Goal: Transaction & Acquisition: Purchase product/service

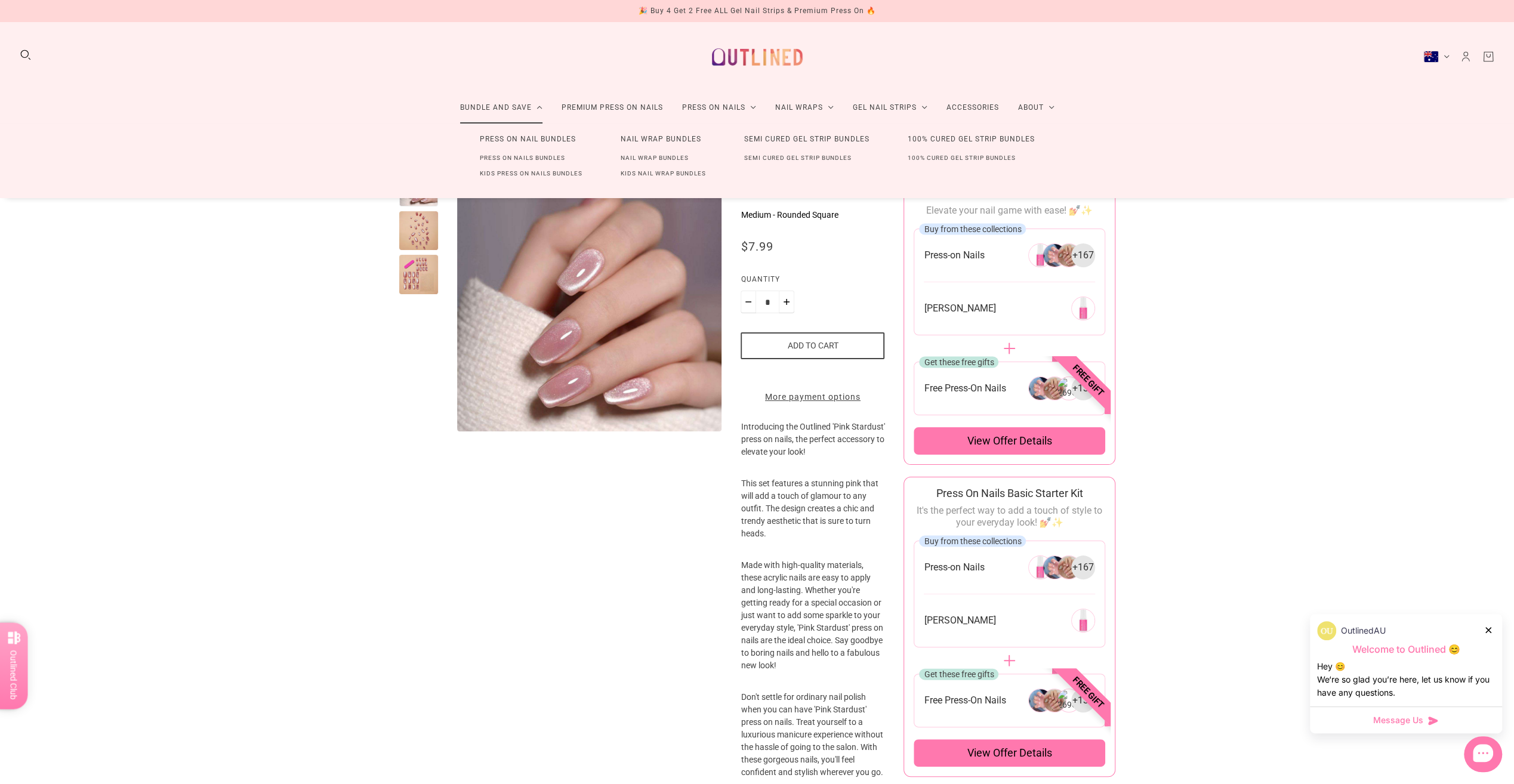
click at [509, 102] on link "Bundle and Save" at bounding box center [501, 107] width 101 height 31
click at [524, 141] on link "Press On Nail Bundles" at bounding box center [528, 139] width 135 height 22
click at [498, 102] on link "Bundle and Save" at bounding box center [501, 107] width 101 height 31
click at [512, 140] on link "Press On Nail Bundles" at bounding box center [528, 139] width 135 height 22
click at [518, 157] on link "Press On Nails Bundles" at bounding box center [522, 158] width 124 height 15
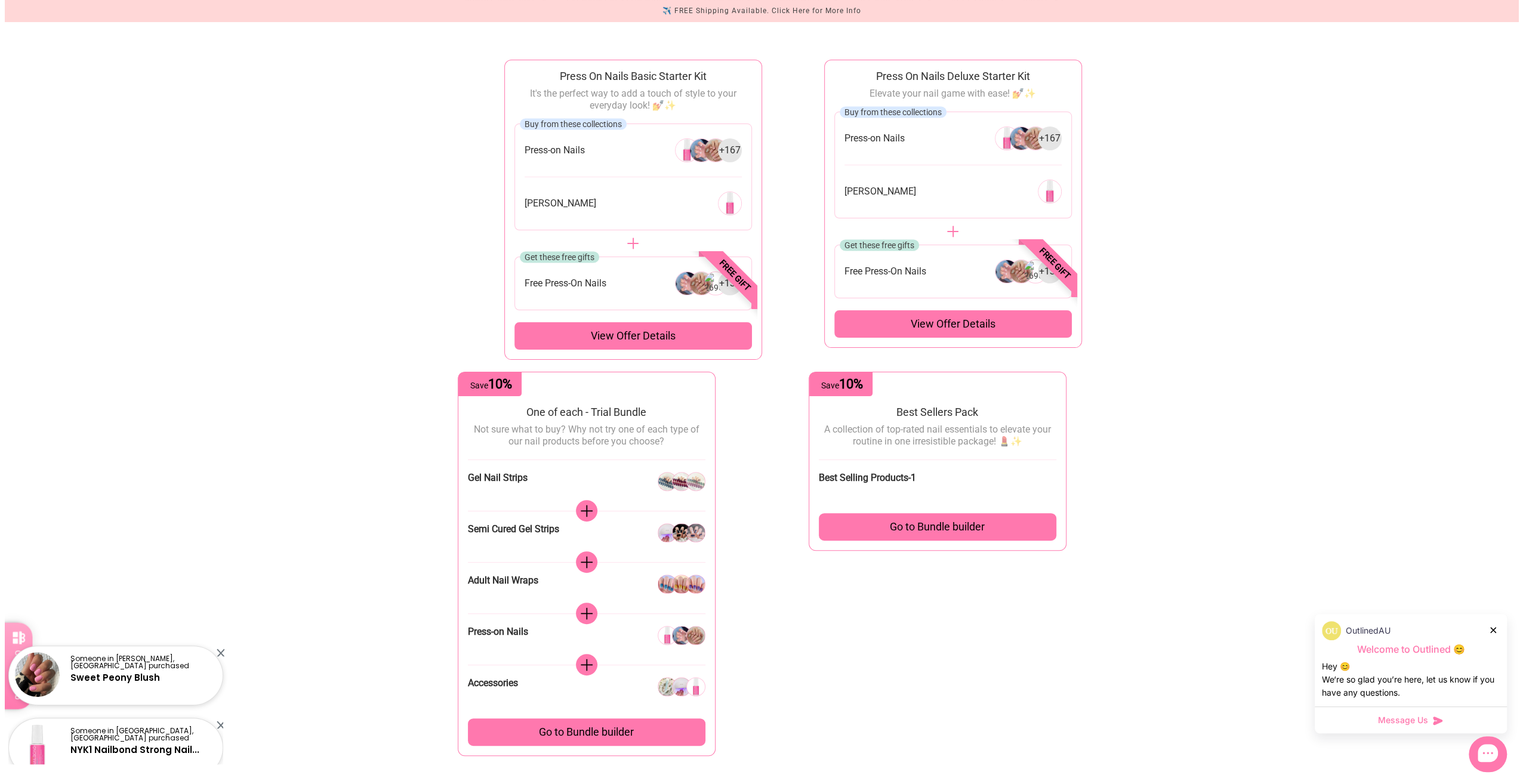
scroll to position [101, 0]
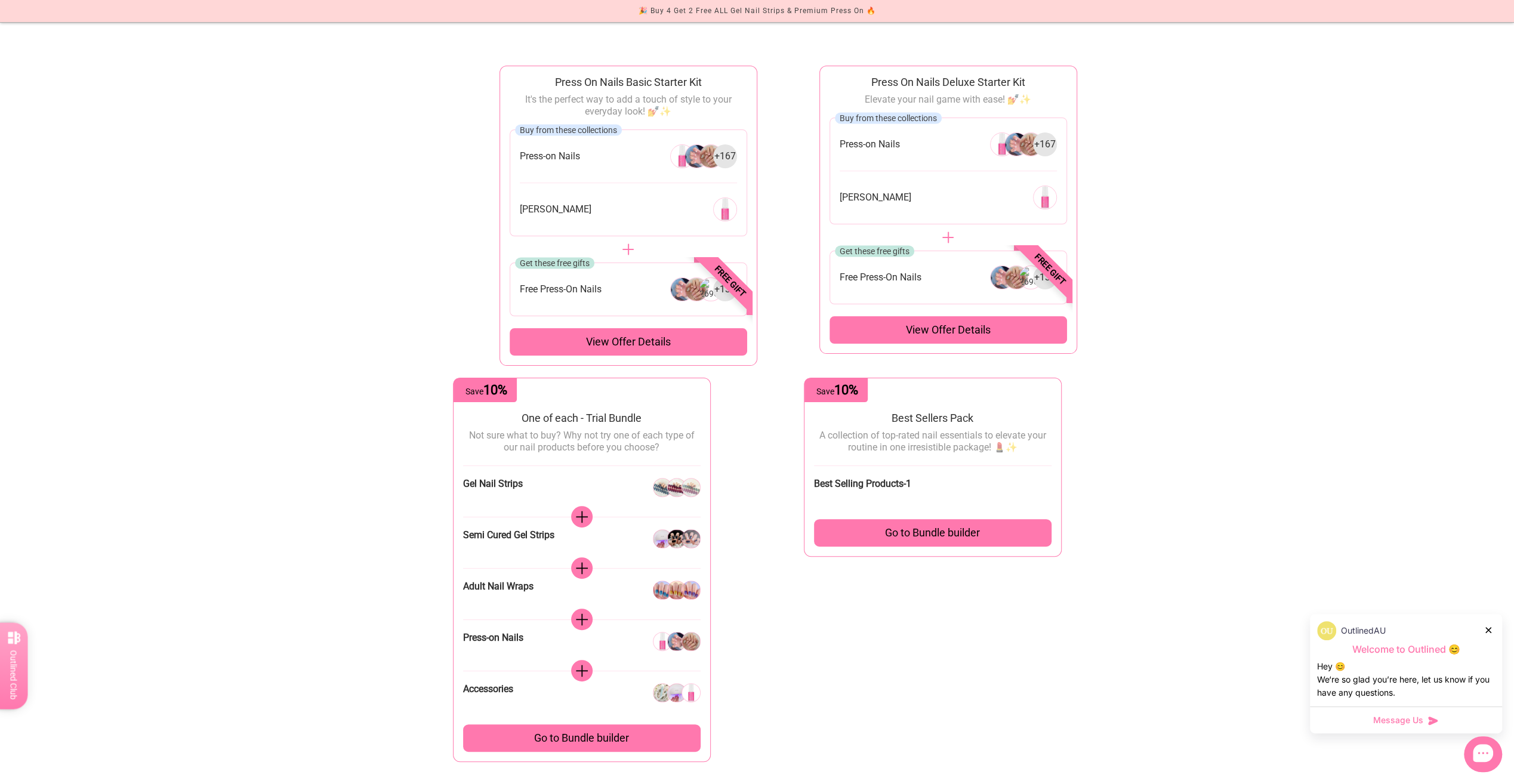
click at [646, 338] on span "View offer details" at bounding box center [629, 342] width 85 height 14
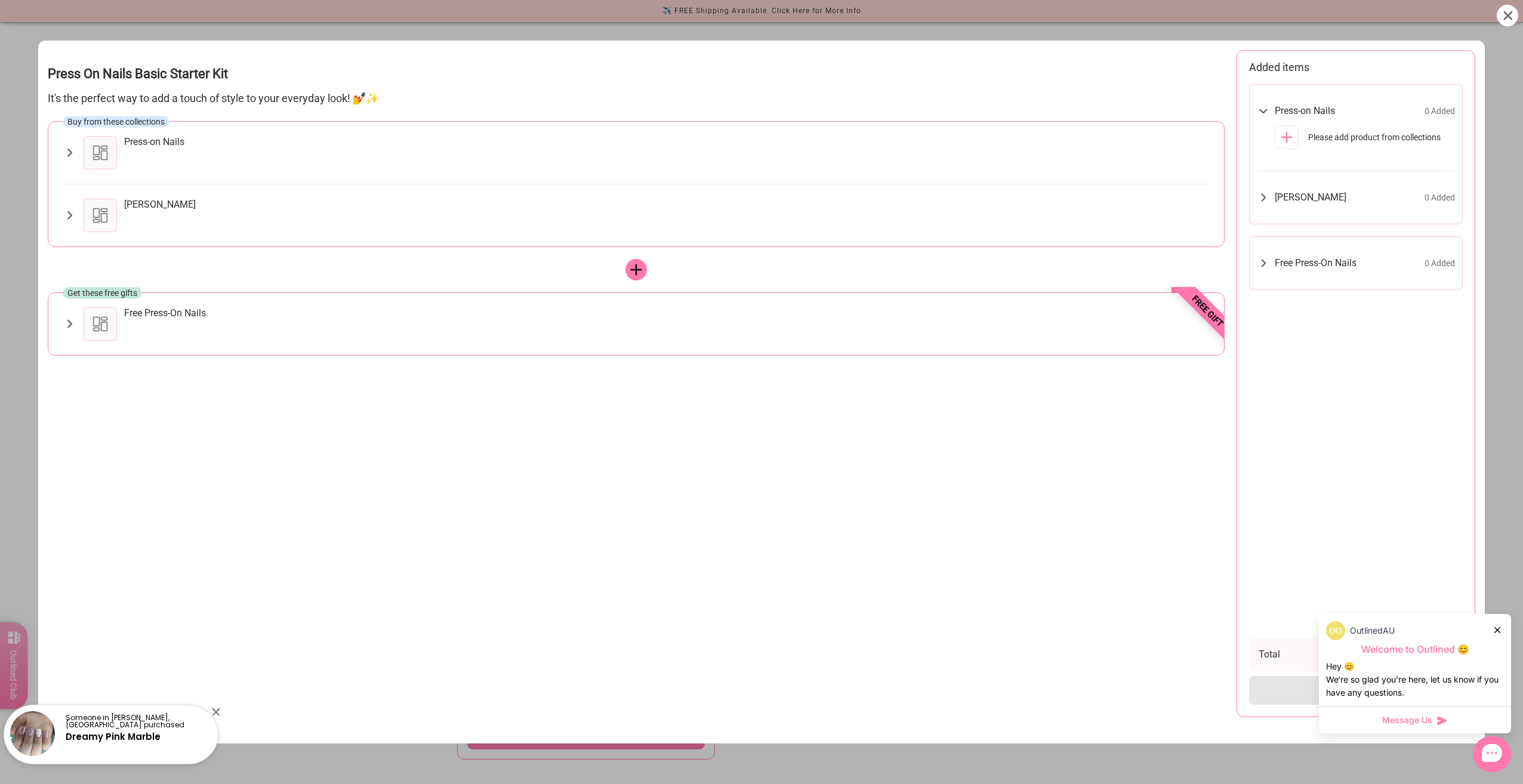
click at [103, 147] on div at bounding box center [100, 152] width 33 height 33
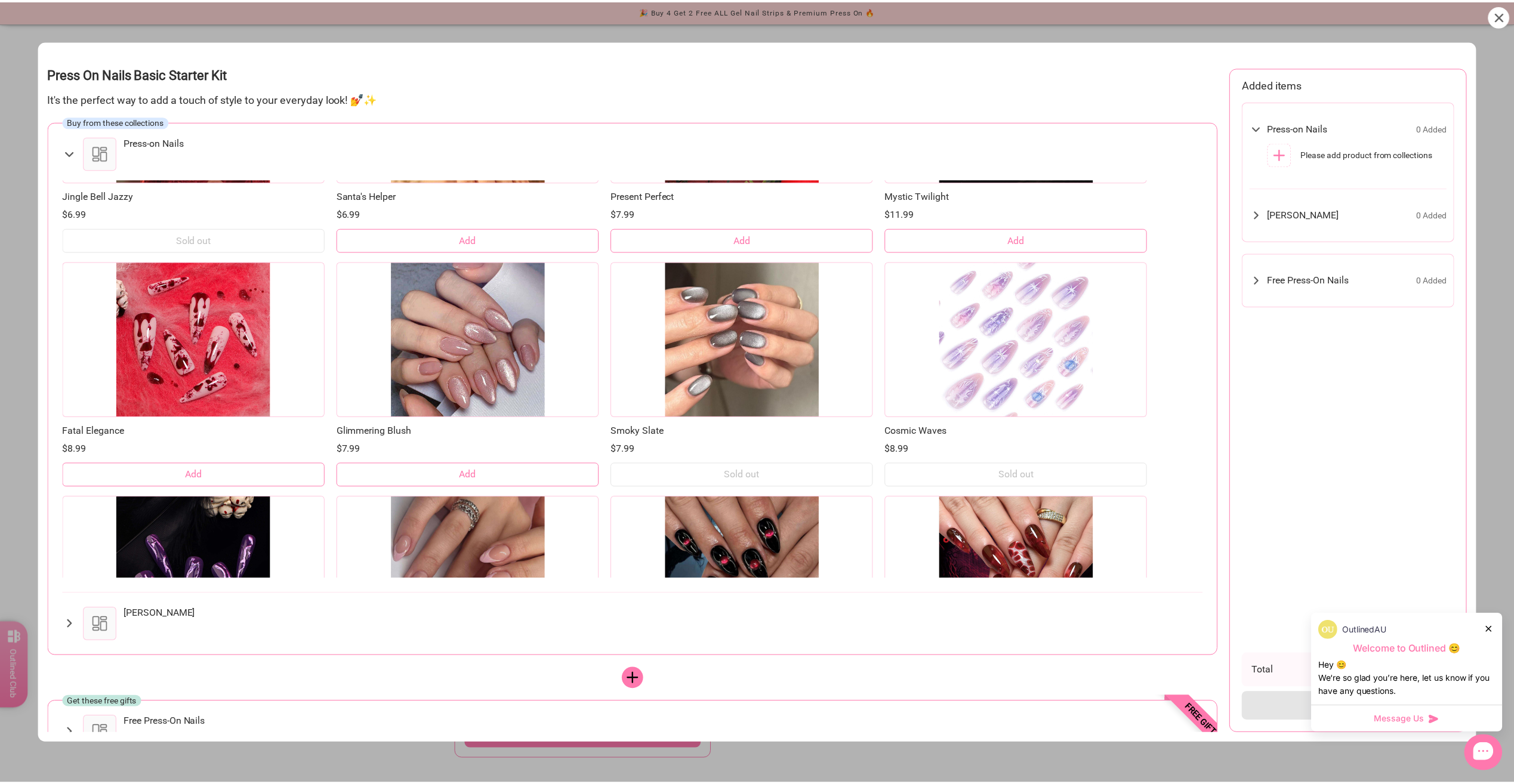
scroll to position [6502, 0]
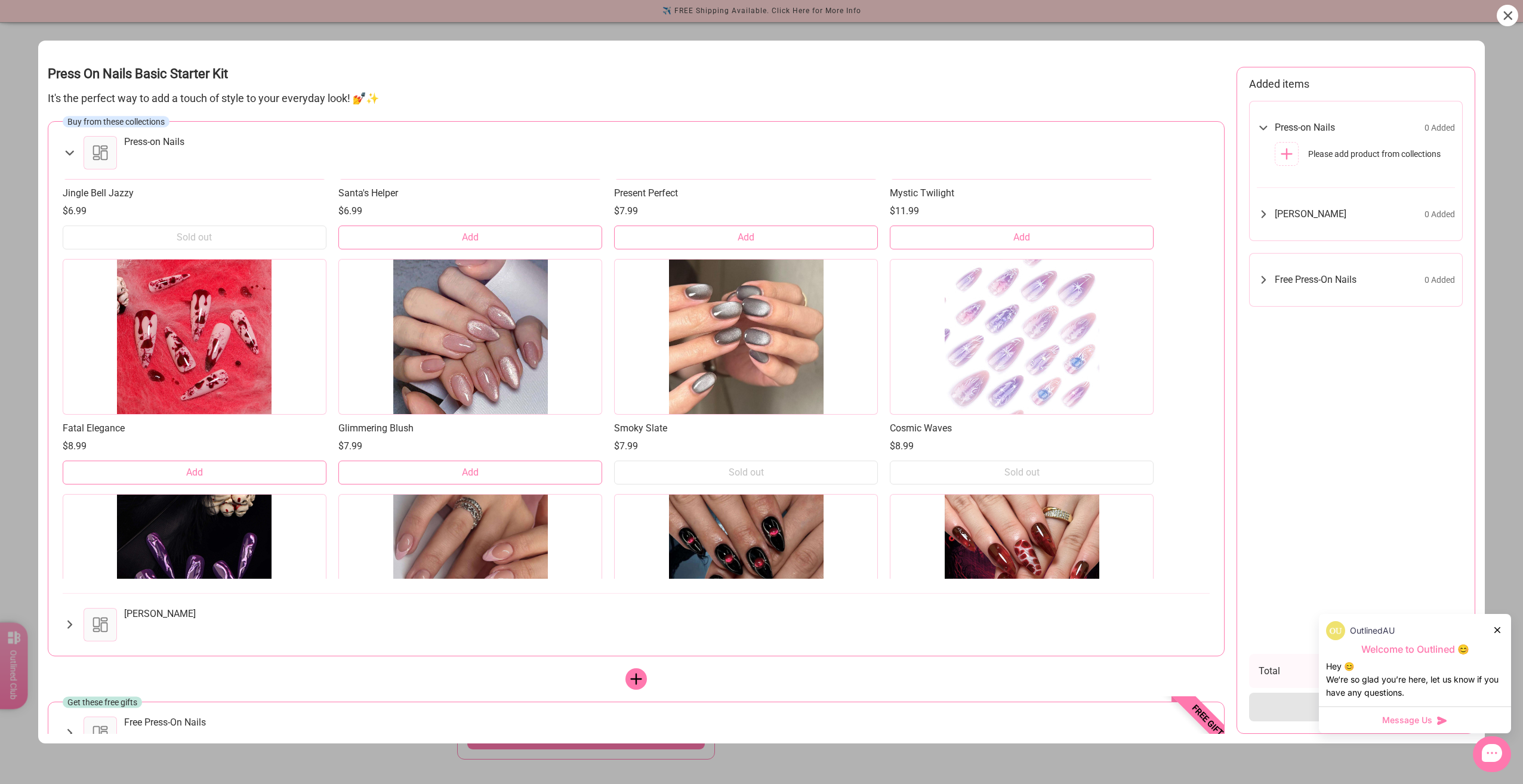
click at [545, 464] on button "Add" at bounding box center [470, 472] width 264 height 24
click at [1301, 222] on div "Nail Glue 0 Added" at bounding box center [1356, 214] width 198 height 29
click at [1280, 241] on icon at bounding box center [1287, 240] width 14 height 14
click at [65, 151] on icon at bounding box center [70, 152] width 14 height 14
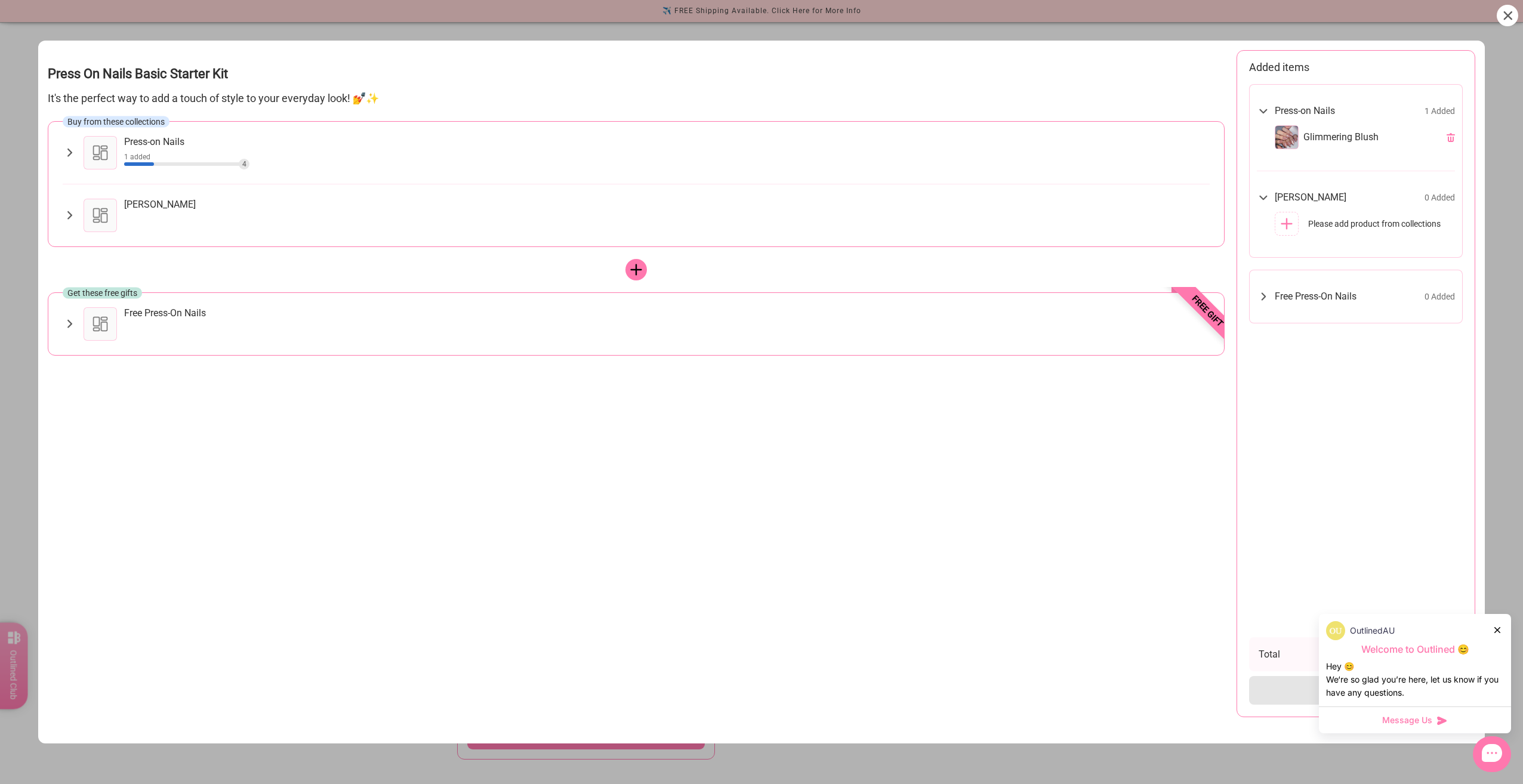
click at [62, 215] on div "Buy from these collections Press-on Nails 1 added 4 NYK1 Nailbond Strong Nail G…" at bounding box center [636, 184] width 1177 height 126
click at [1501, 629] on div at bounding box center [1497, 630] width 7 height 13
click at [67, 213] on icon at bounding box center [70, 215] width 14 height 14
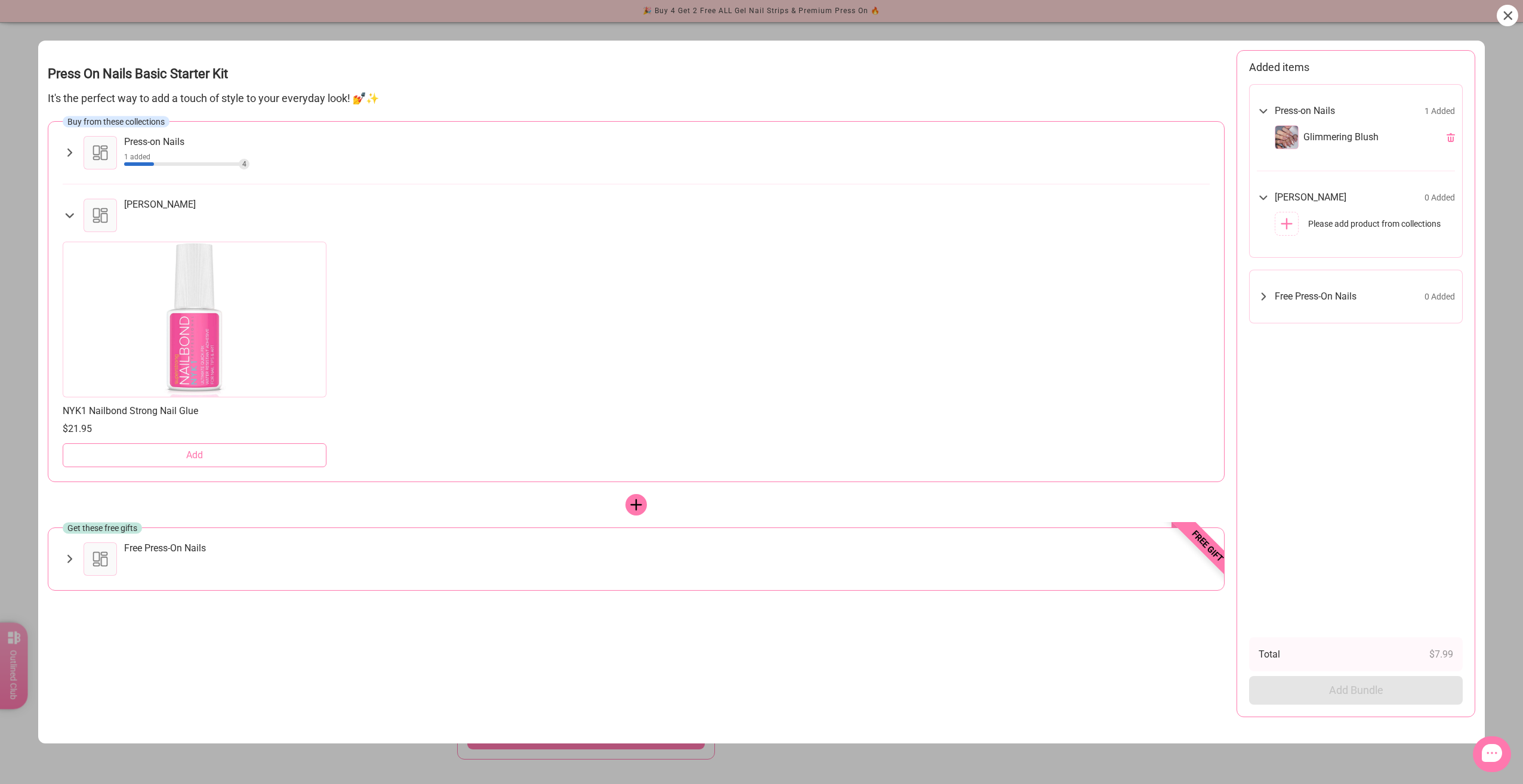
click at [203, 458] on button "Add" at bounding box center [195, 455] width 264 height 24
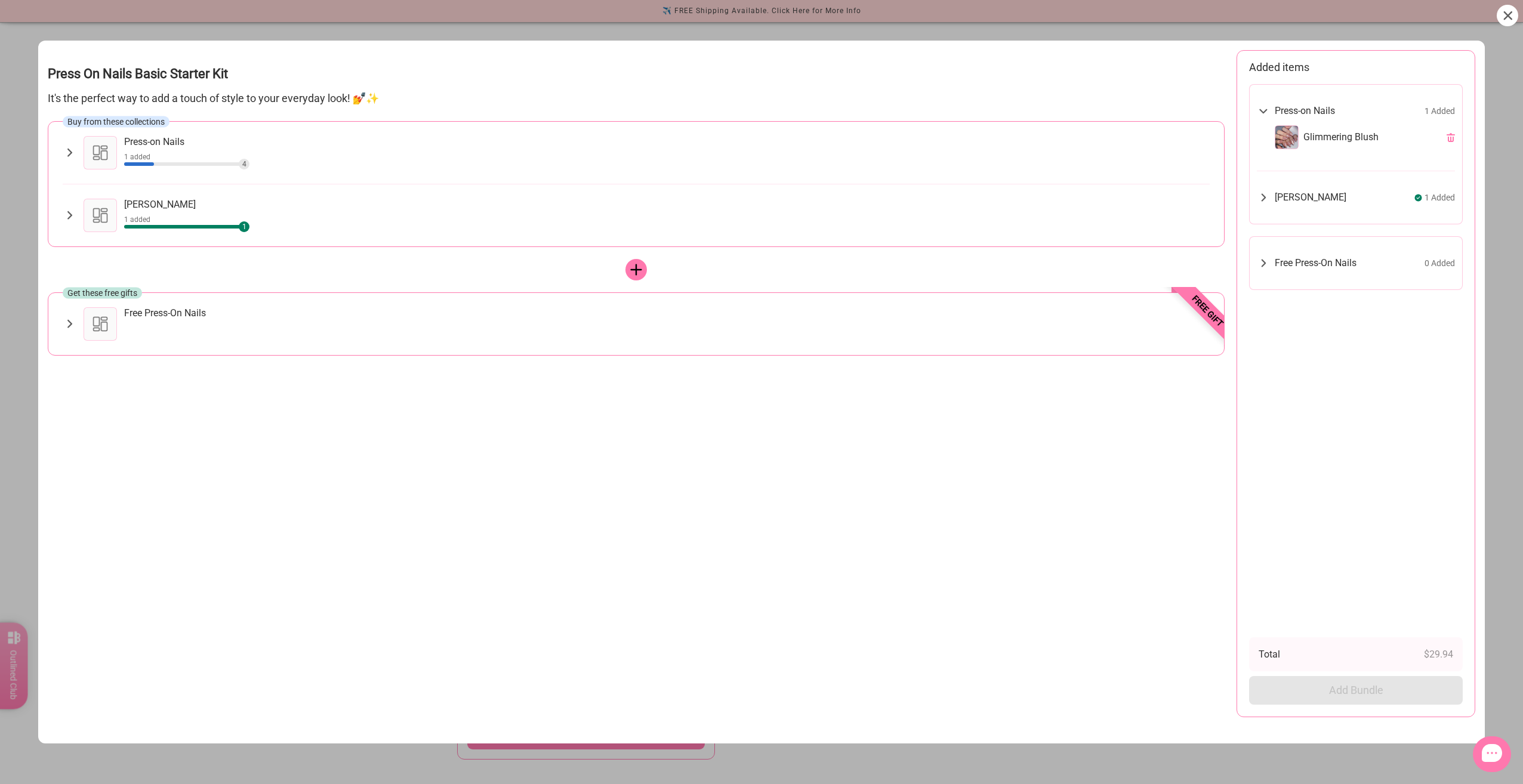
click at [1506, 12] on icon at bounding box center [1508, 16] width 9 height 9
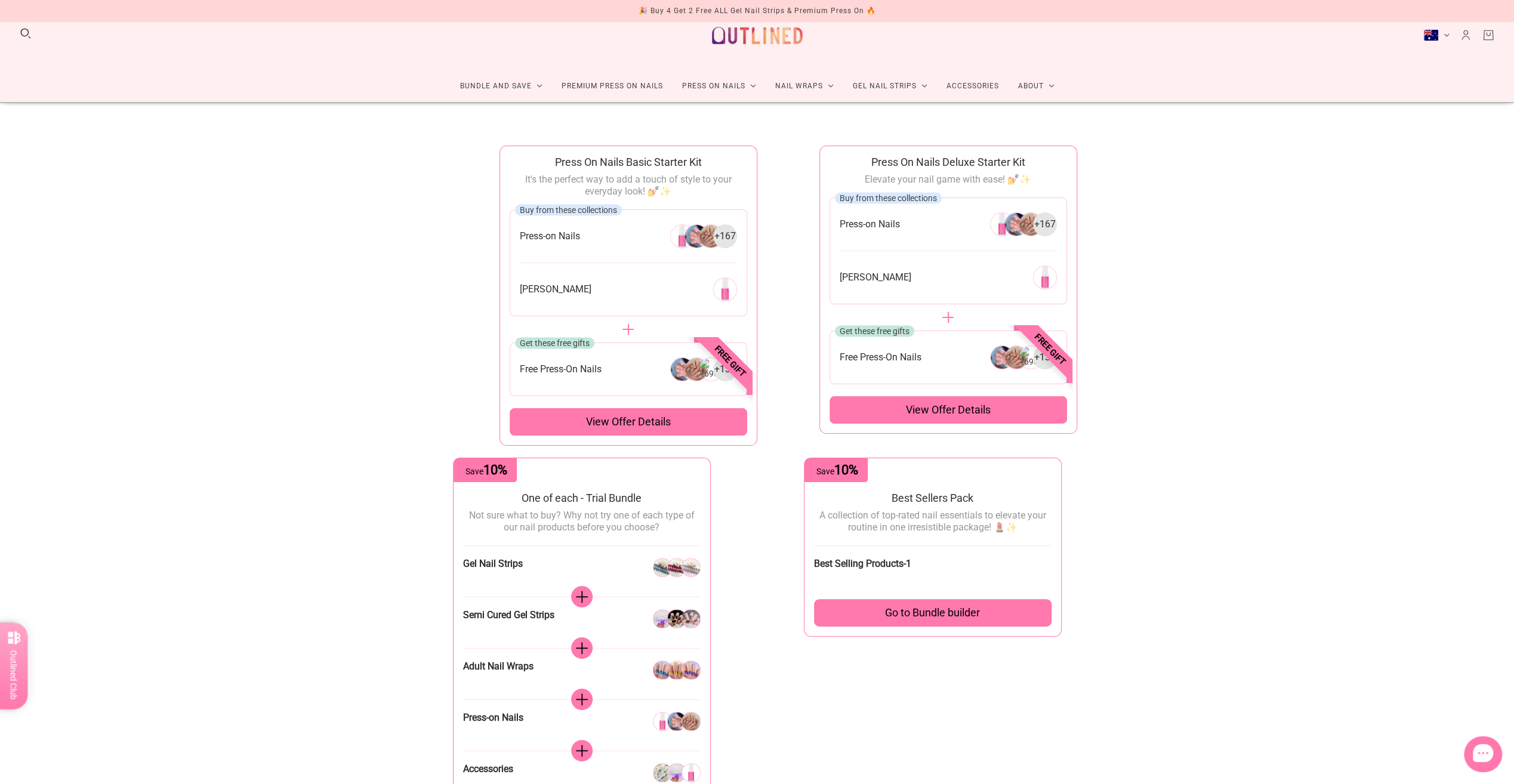
scroll to position [0, 0]
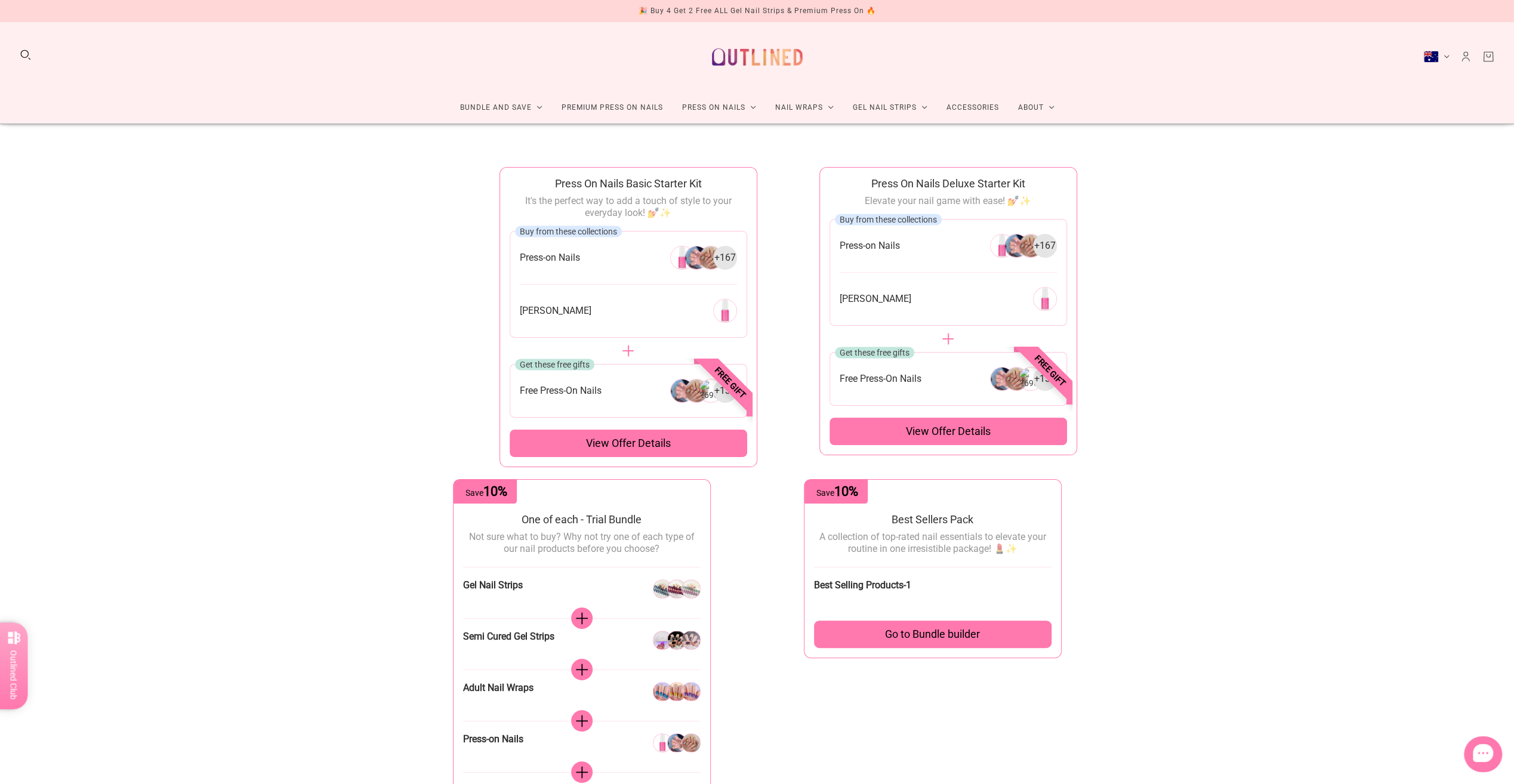
click at [741, 11] on div "🎉 Buy 4 Get 2 Free ALL Gel Nail Strips & Premium Press On 🔥" at bounding box center [757, 11] width 238 height 13
click at [767, 7] on div "✈️ FREE Shipping Available. Click Here for More Info" at bounding box center [757, 11] width 199 height 13
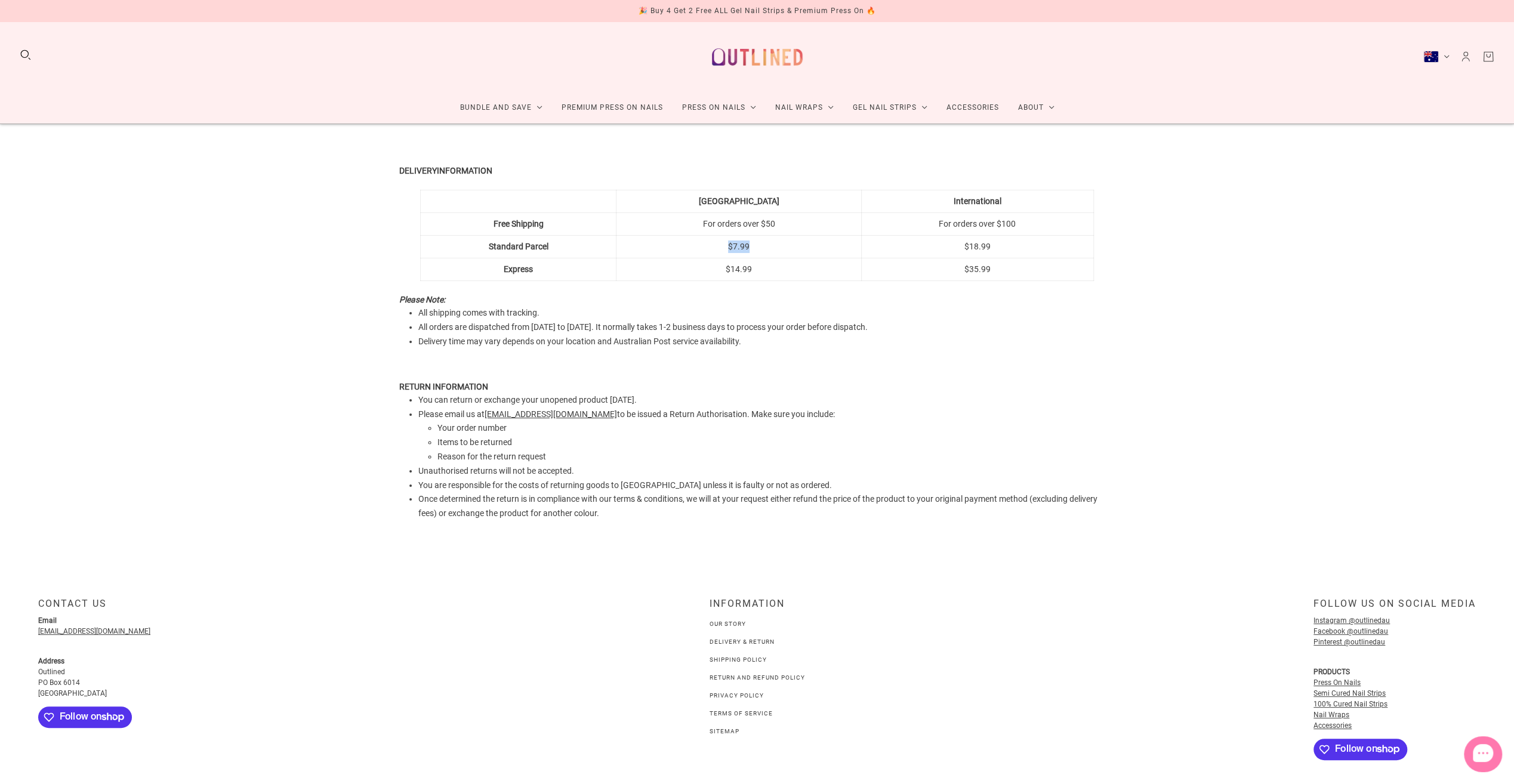
drag, startPoint x: 764, startPoint y: 248, endPoint x: 695, endPoint y: 245, distance: 69.1
click at [695, 245] on td "$7.99" at bounding box center [739, 247] width 245 height 22
drag, startPoint x: 695, startPoint y: 245, endPoint x: 701, endPoint y: 328, distance: 83.2
click at [701, 328] on span "All orders are dispatched from Monday to Friday. It normally takes 1-2 business…" at bounding box center [643, 327] width 449 height 10
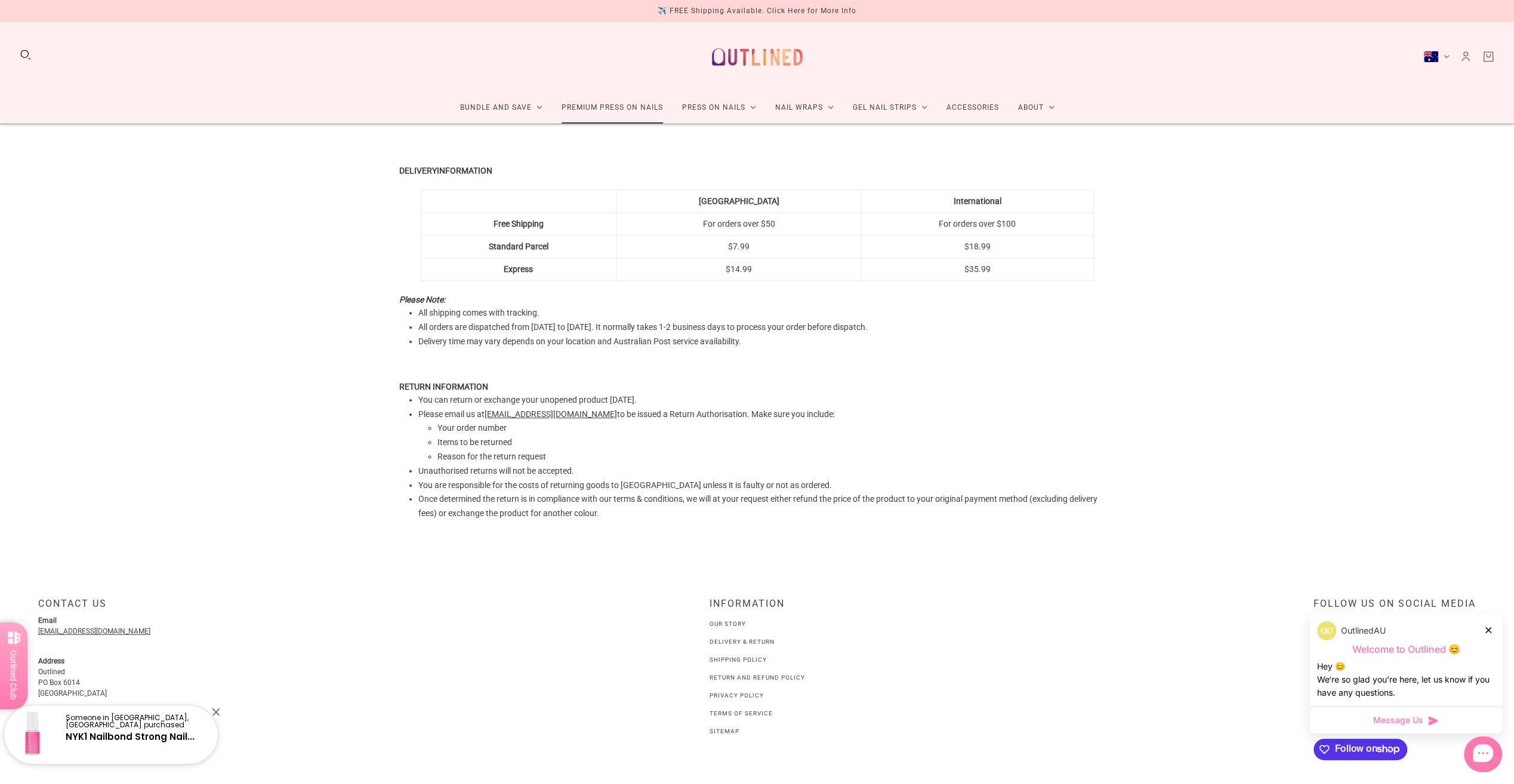
click at [586, 106] on link "Premium Press On Nails" at bounding box center [613, 107] width 120 height 31
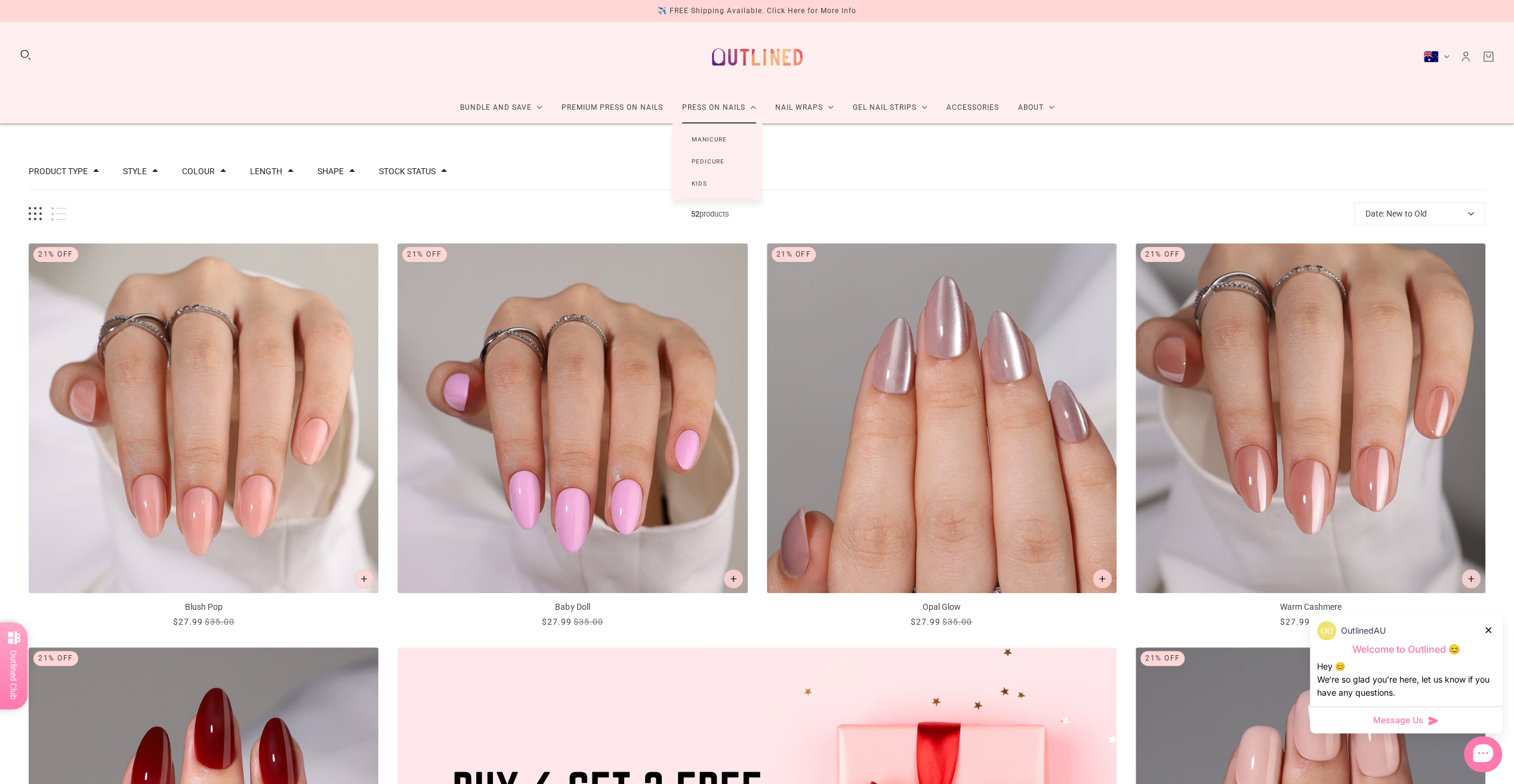
click at [711, 140] on link "Manicure" at bounding box center [709, 139] width 74 height 22
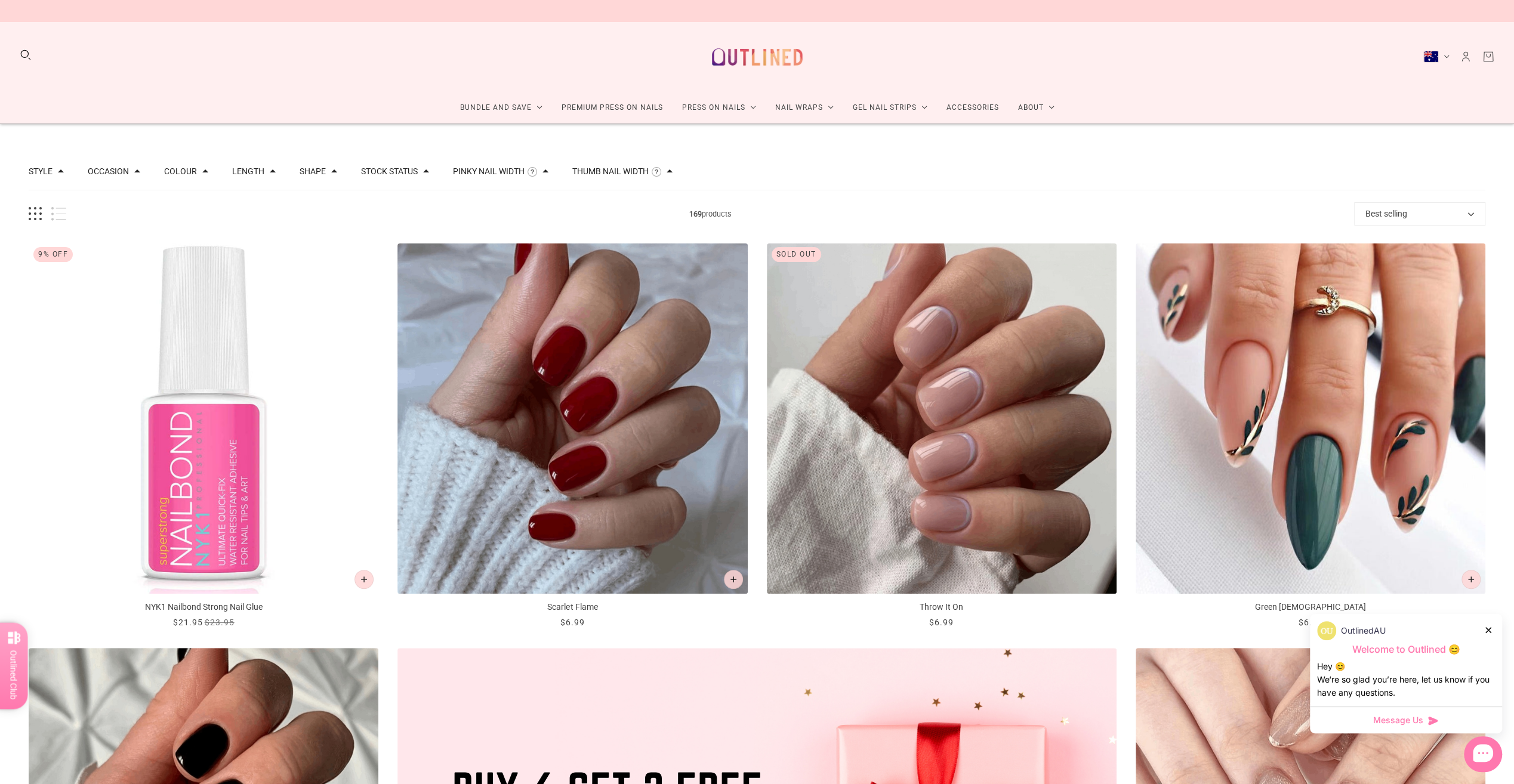
click at [305, 166] on div "Shape Almond 74 Ballerina 16 Round 29 Rounded Square 41 Stiletto 8" at bounding box center [318, 165] width 38 height 24
click at [304, 172] on button "Shape" at bounding box center [313, 171] width 26 height 8
click at [335, 242] on span "Almond" at bounding box center [341, 238] width 29 height 10
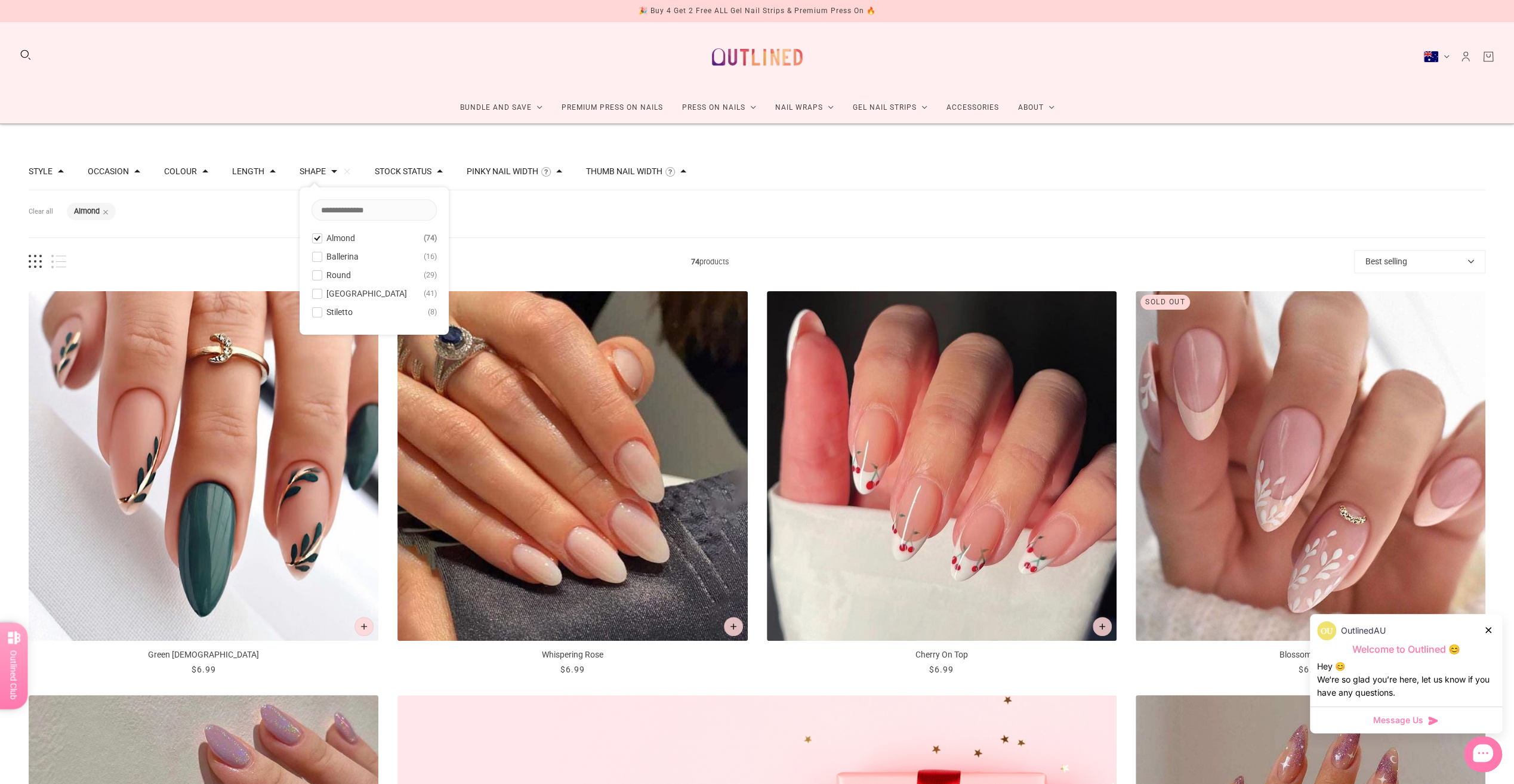
click at [336, 258] on span "Ballerina" at bounding box center [343, 256] width 32 height 10
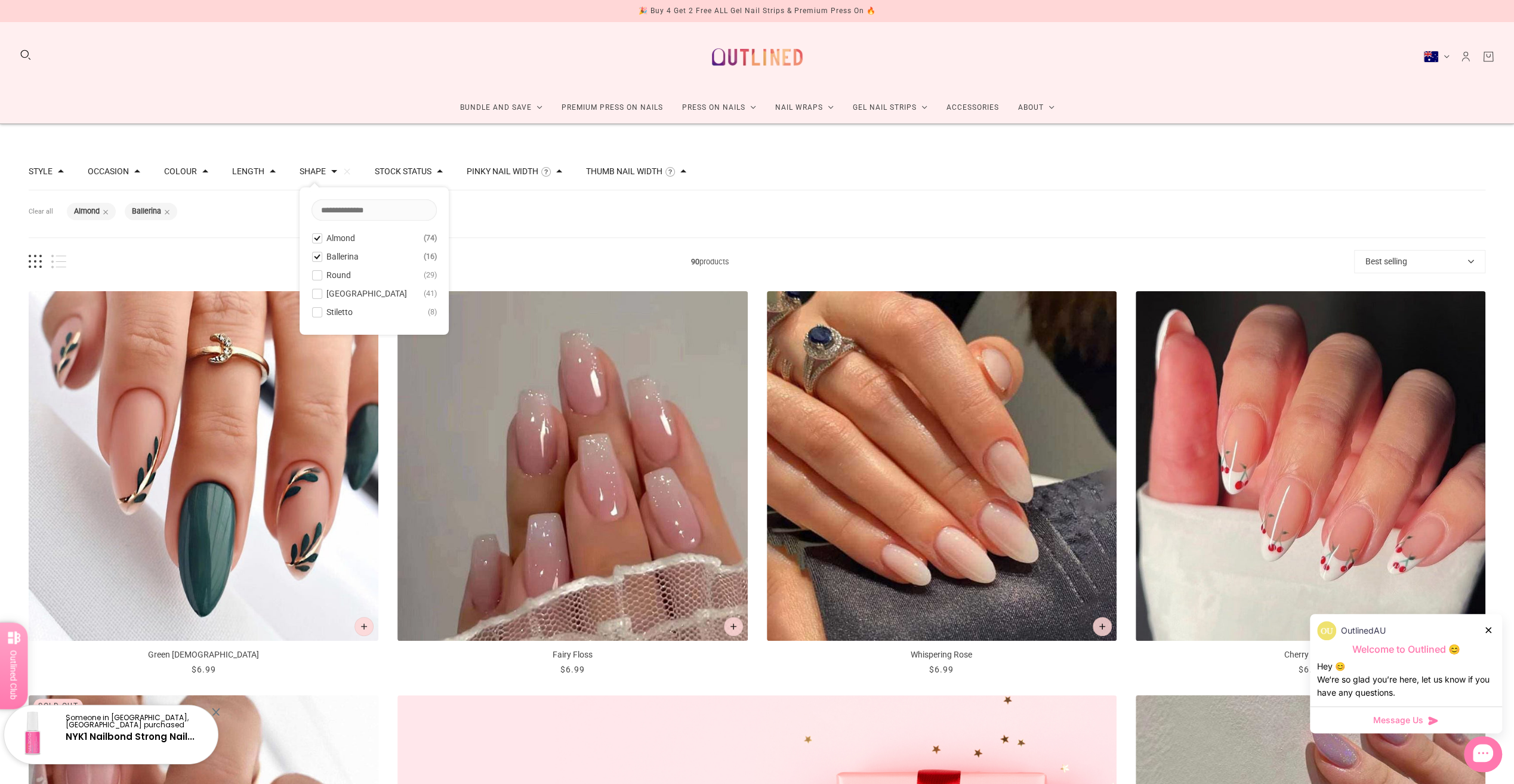
click at [336, 258] on span "Ballerina" at bounding box center [343, 256] width 32 height 10
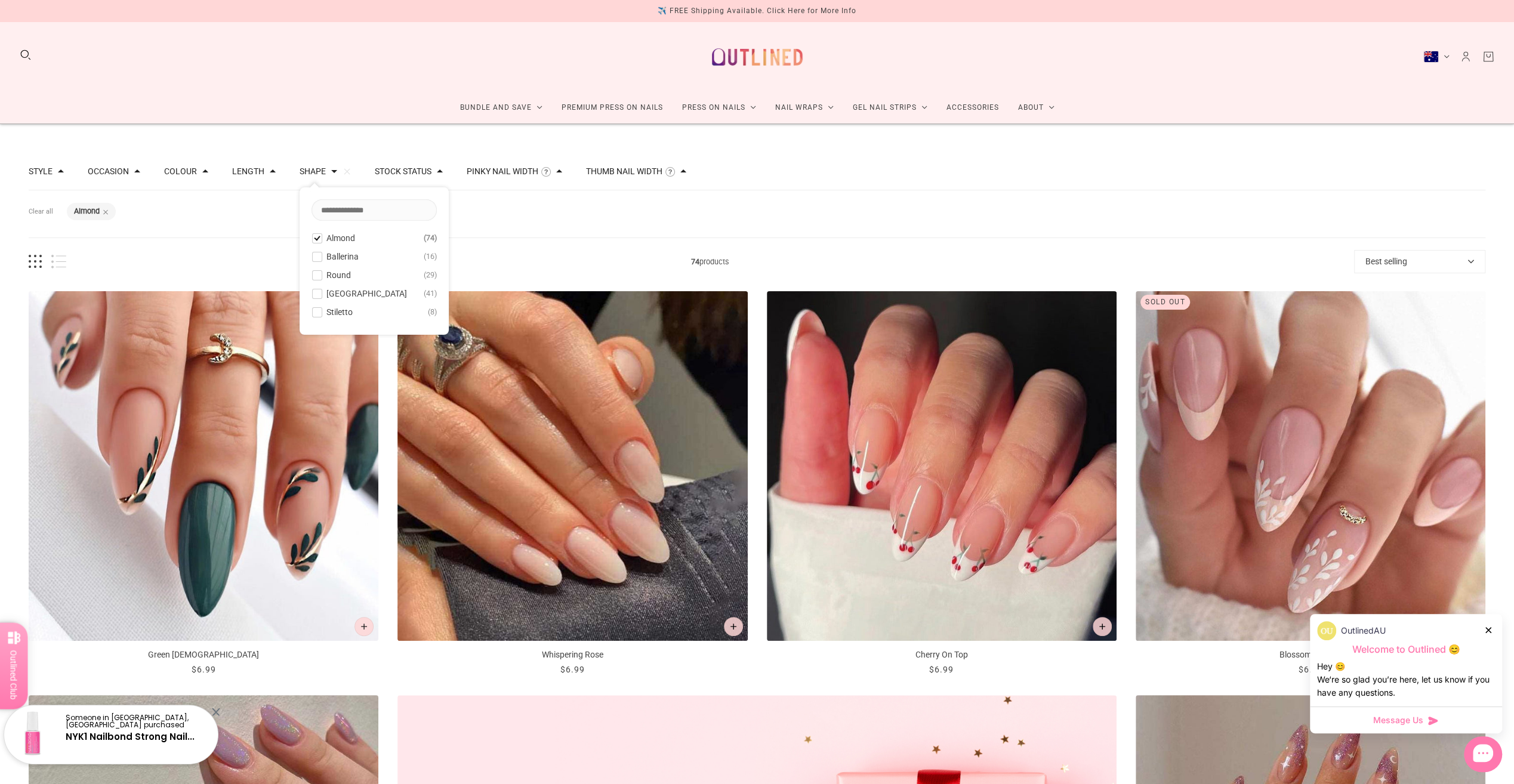
click at [334, 277] on span "Round" at bounding box center [339, 275] width 24 height 10
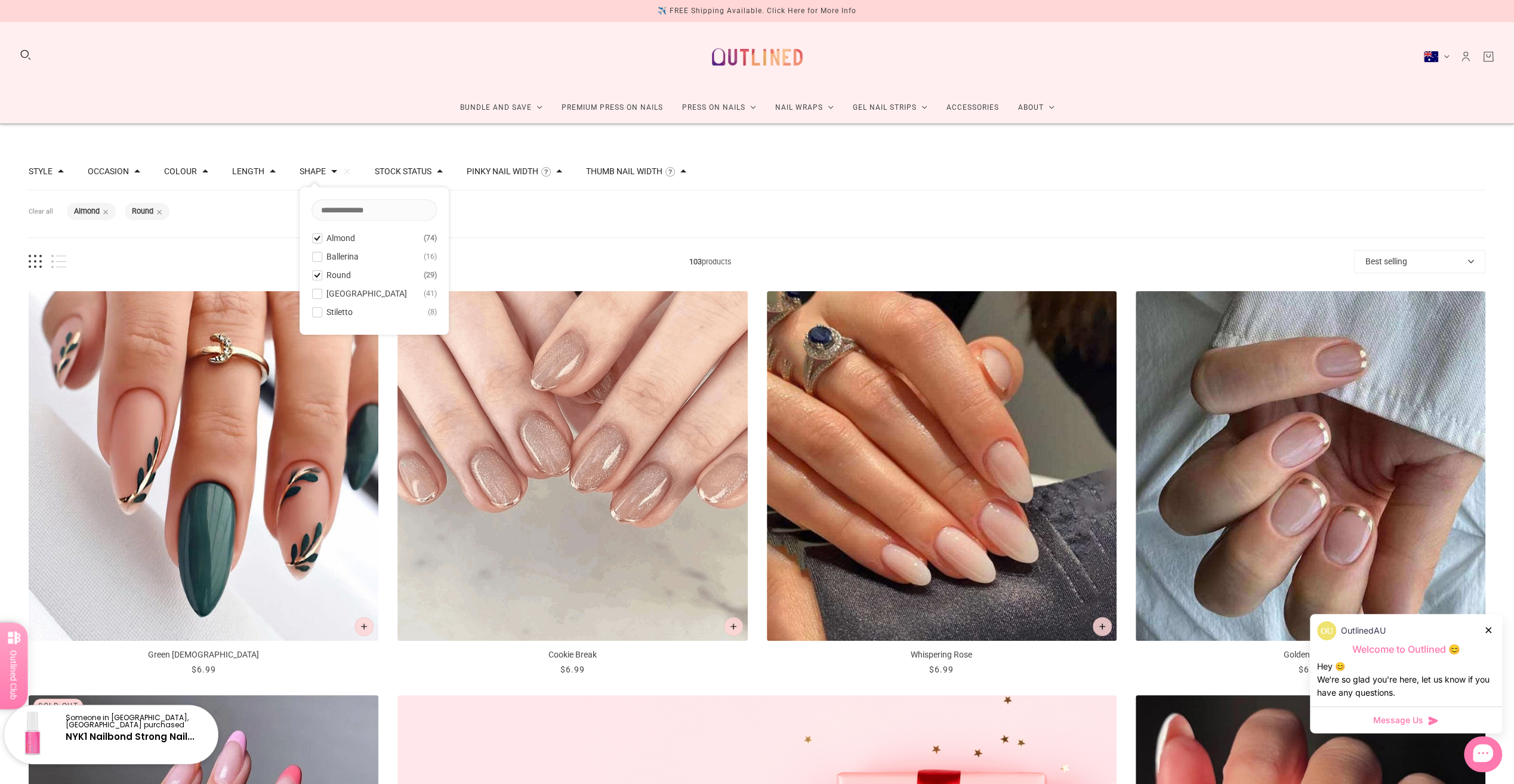
click at [602, 252] on div "103 products Best selling Best selling Relevance Date: New to Old Date: Old to …" at bounding box center [757, 261] width 1457 height 23
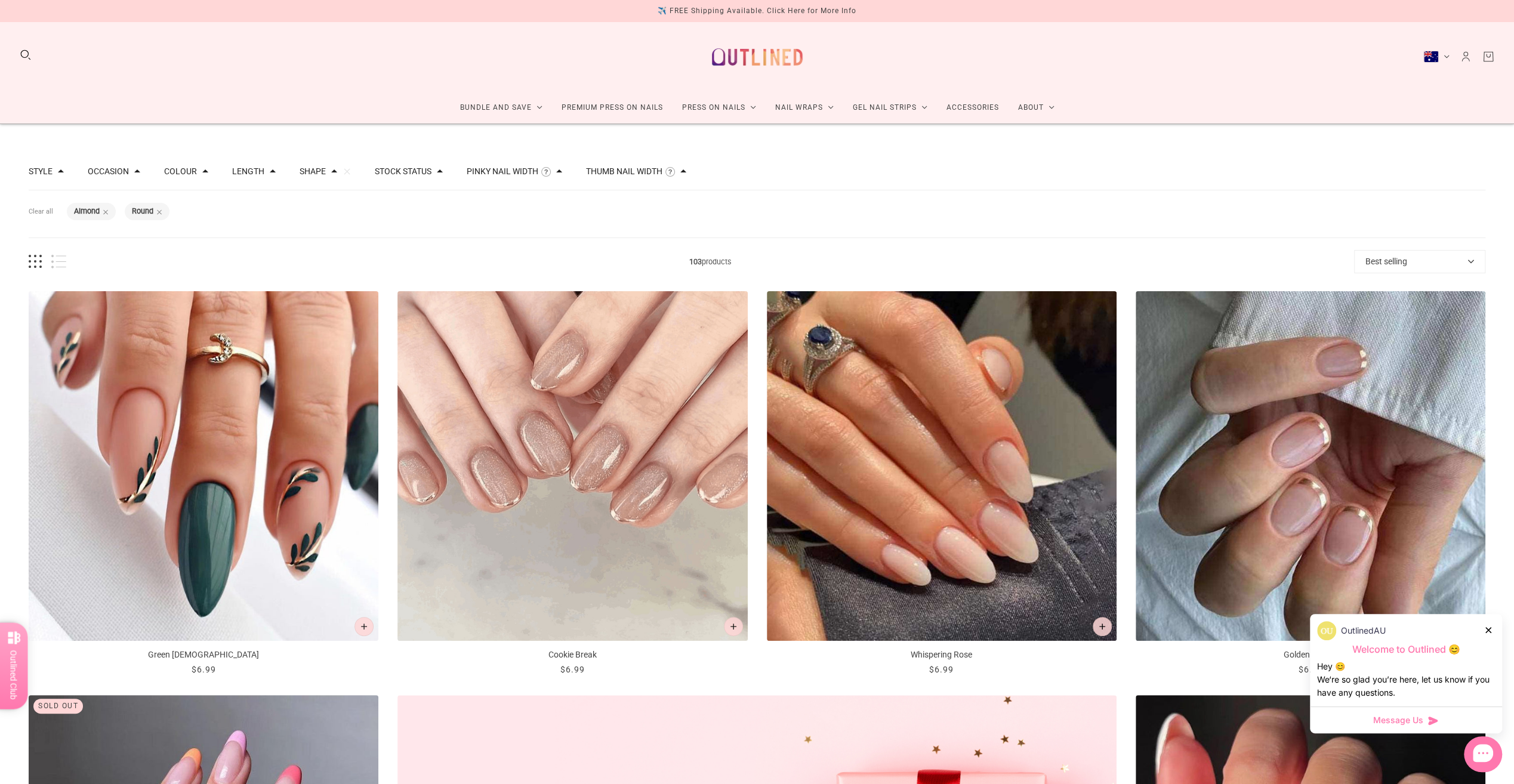
click at [422, 176] on button "Stock status" at bounding box center [403, 171] width 56 height 8
click at [411, 211] on span "In stock" at bounding box center [416, 210] width 29 height 10
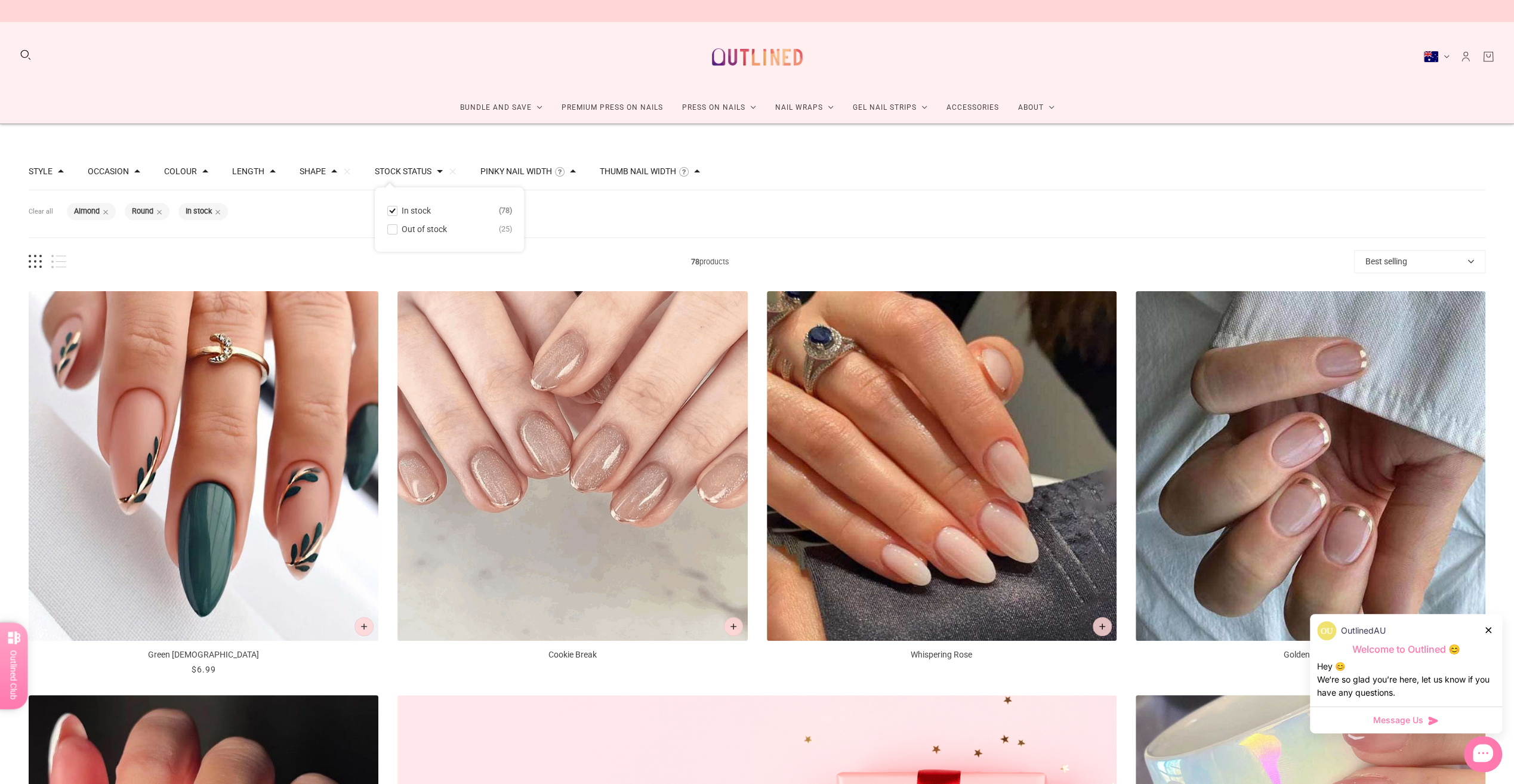
click at [736, 221] on div "Filters Clear all Shape: Almond Shape: Round Stock status: In stock" at bounding box center [757, 214] width 1457 height 47
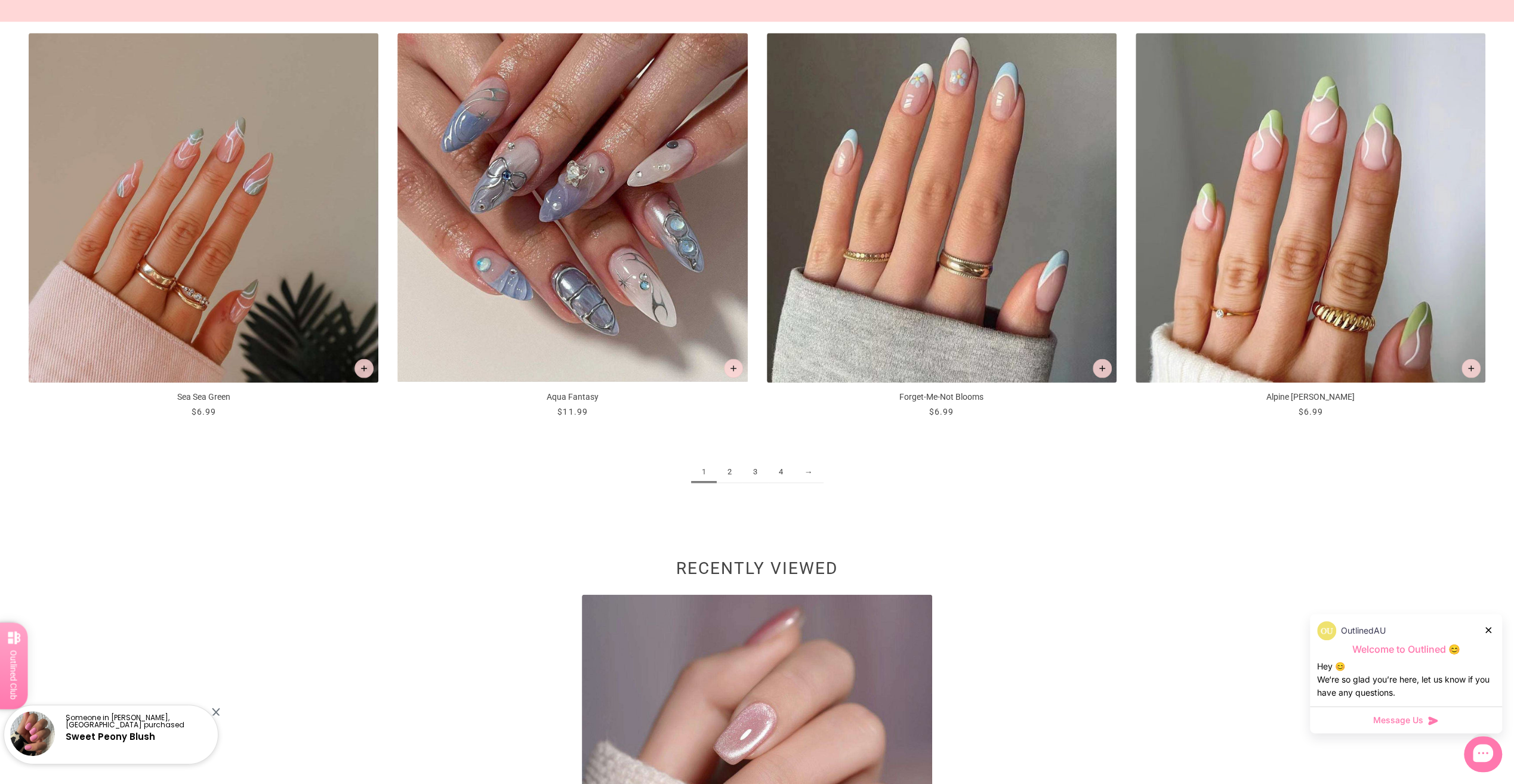
scroll to position [2285, 0]
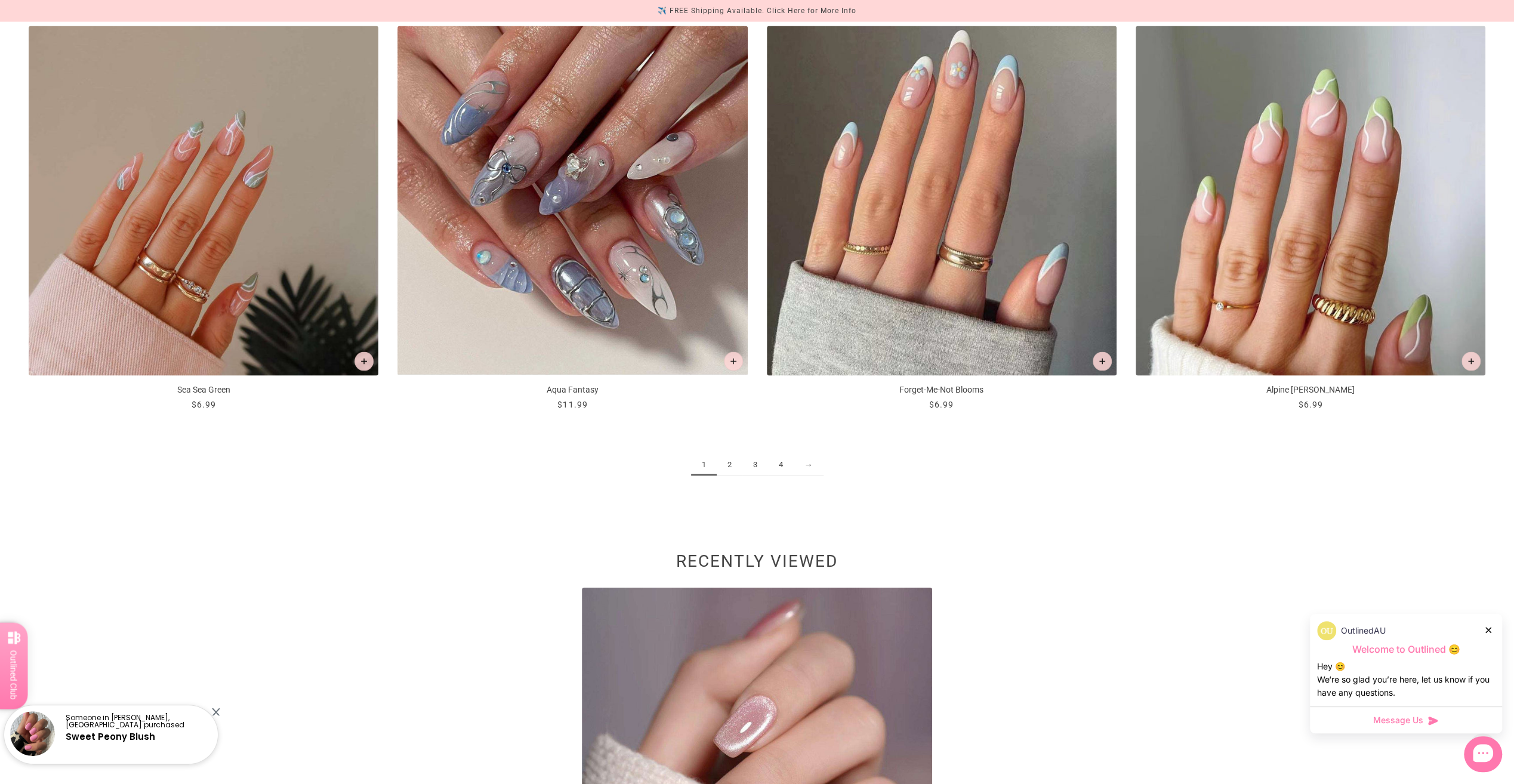
click at [731, 461] on link "2" at bounding box center [730, 465] width 26 height 22
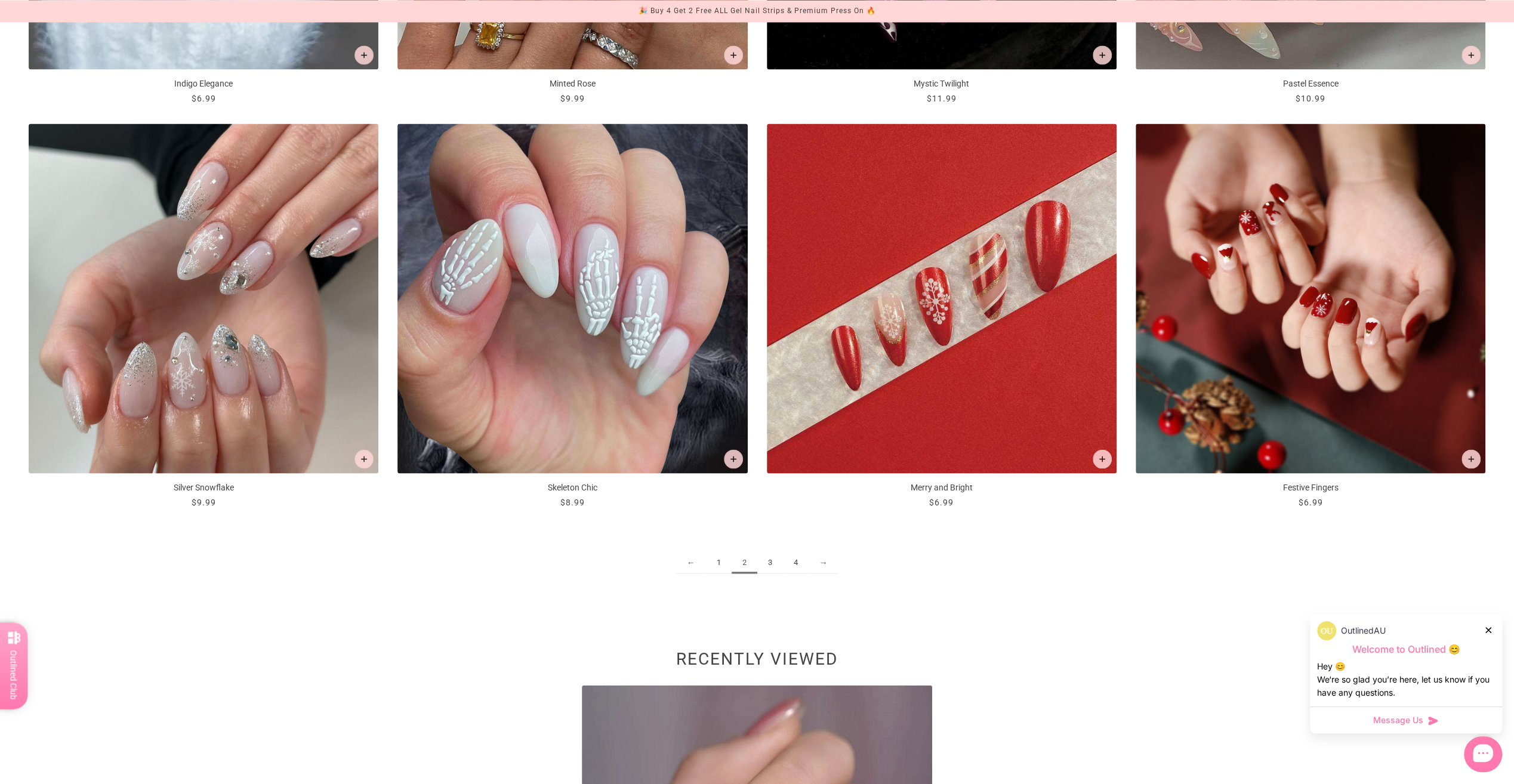
scroll to position [2201, 0]
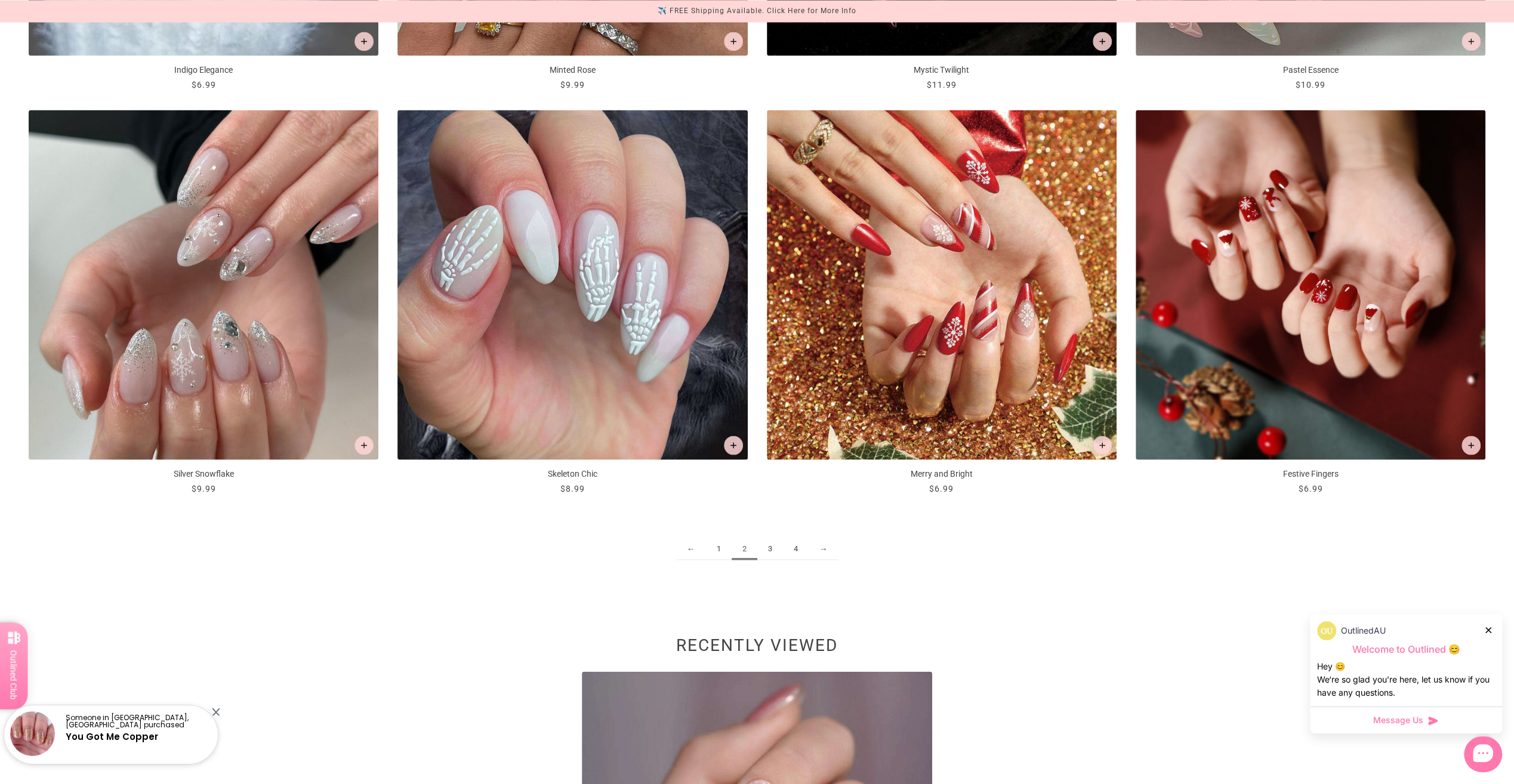
click at [765, 547] on link "3" at bounding box center [770, 548] width 26 height 22
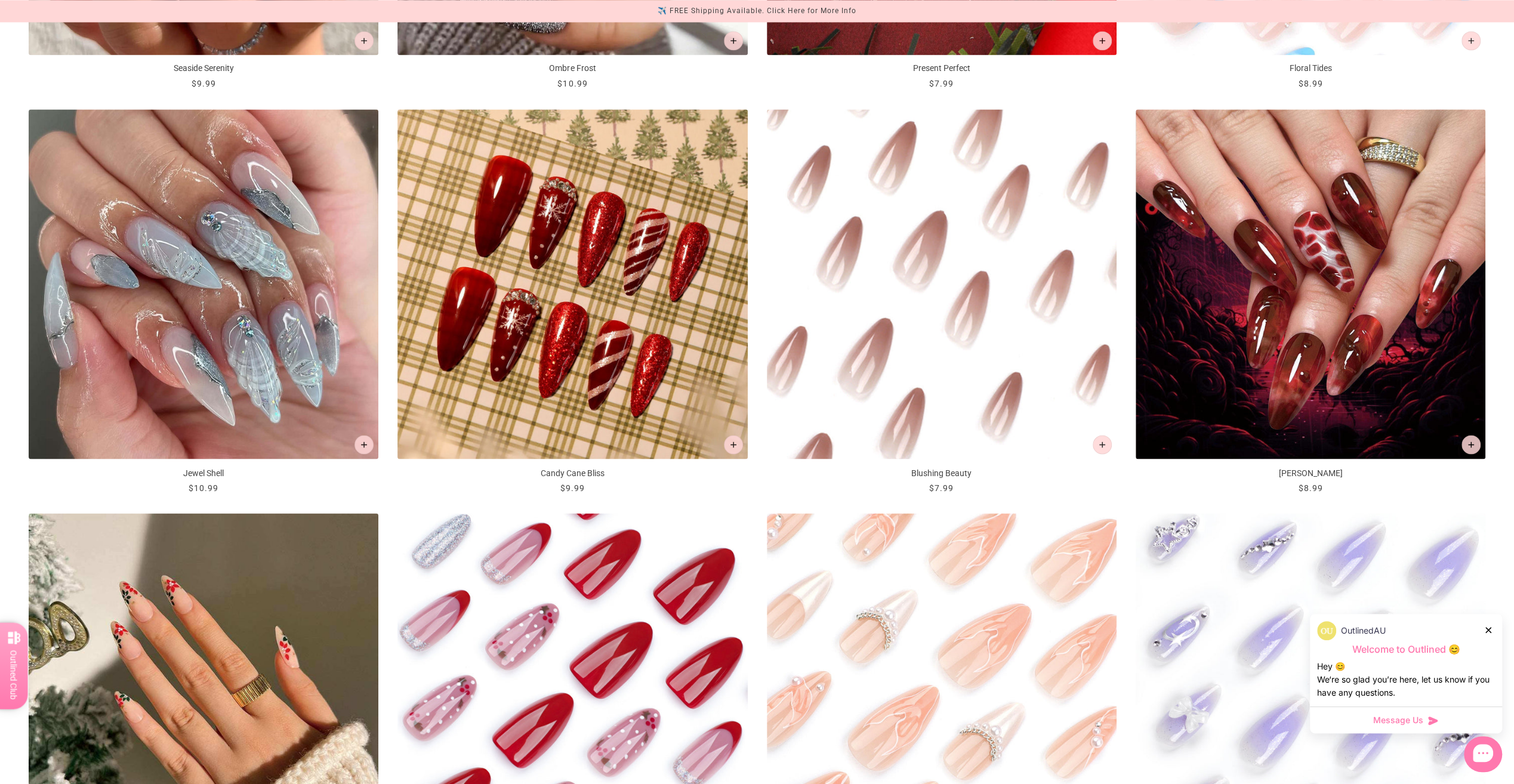
scroll to position [1782, 0]
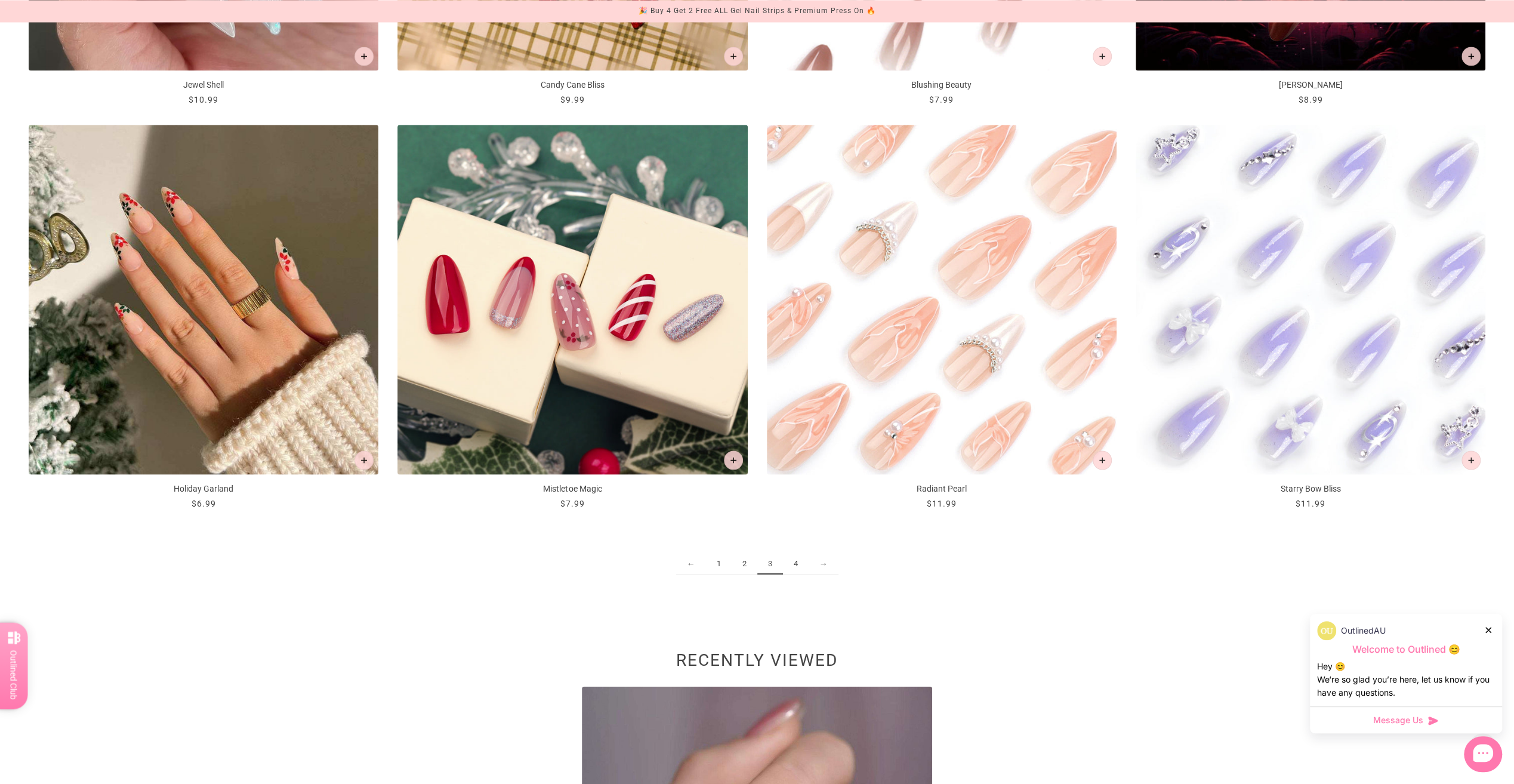
click at [798, 557] on link "4" at bounding box center [796, 564] width 26 height 22
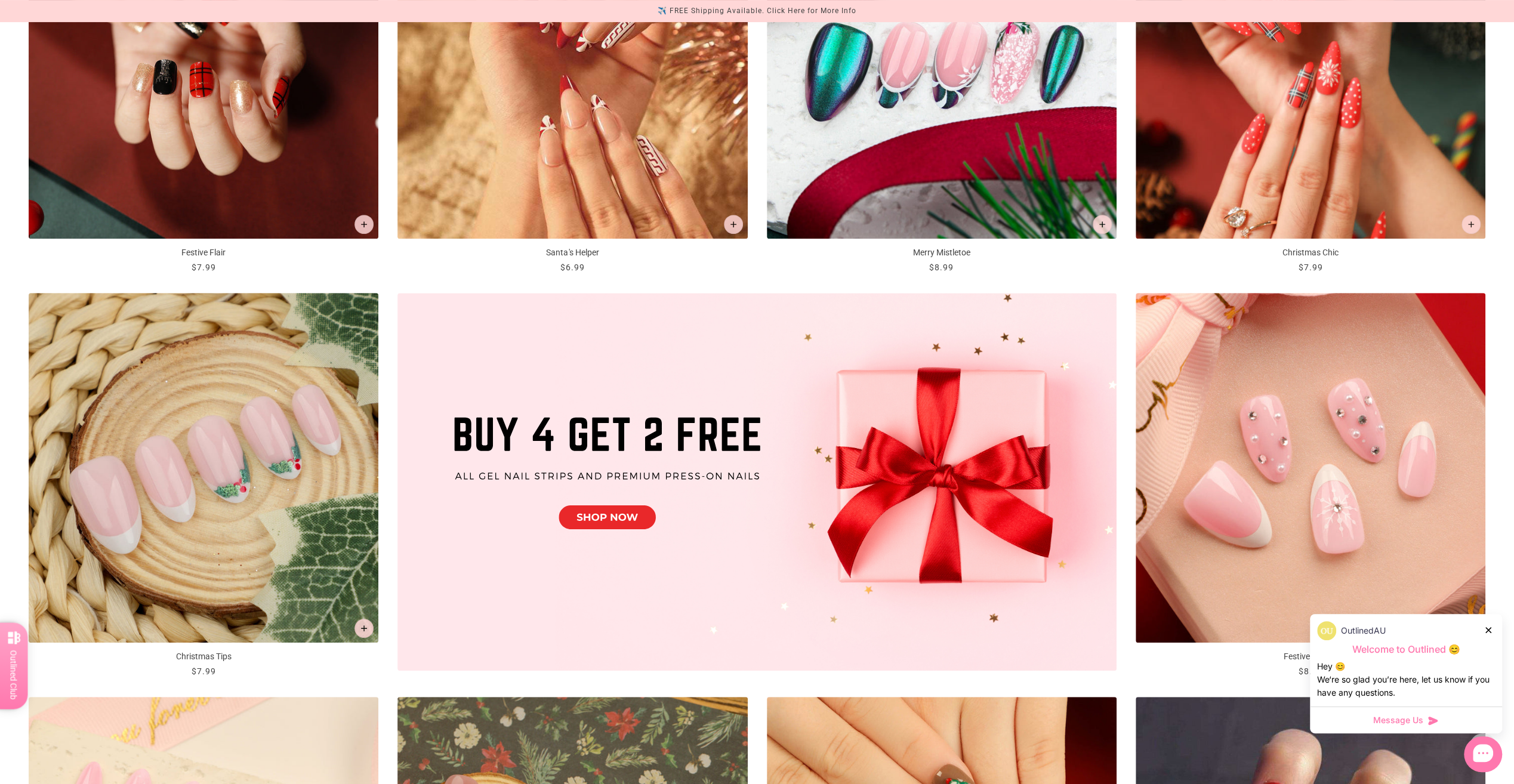
scroll to position [382, 0]
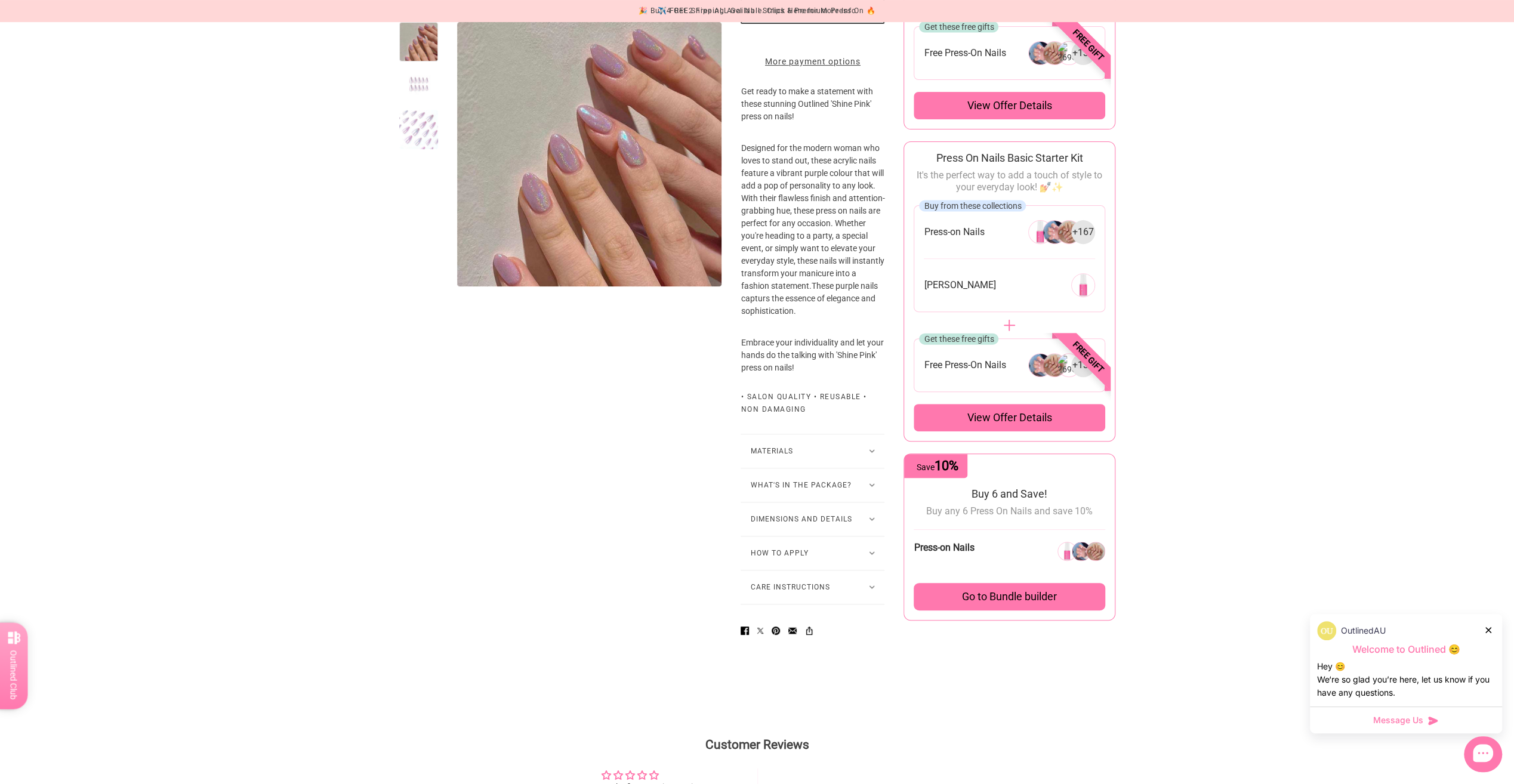
scroll to position [350, 0]
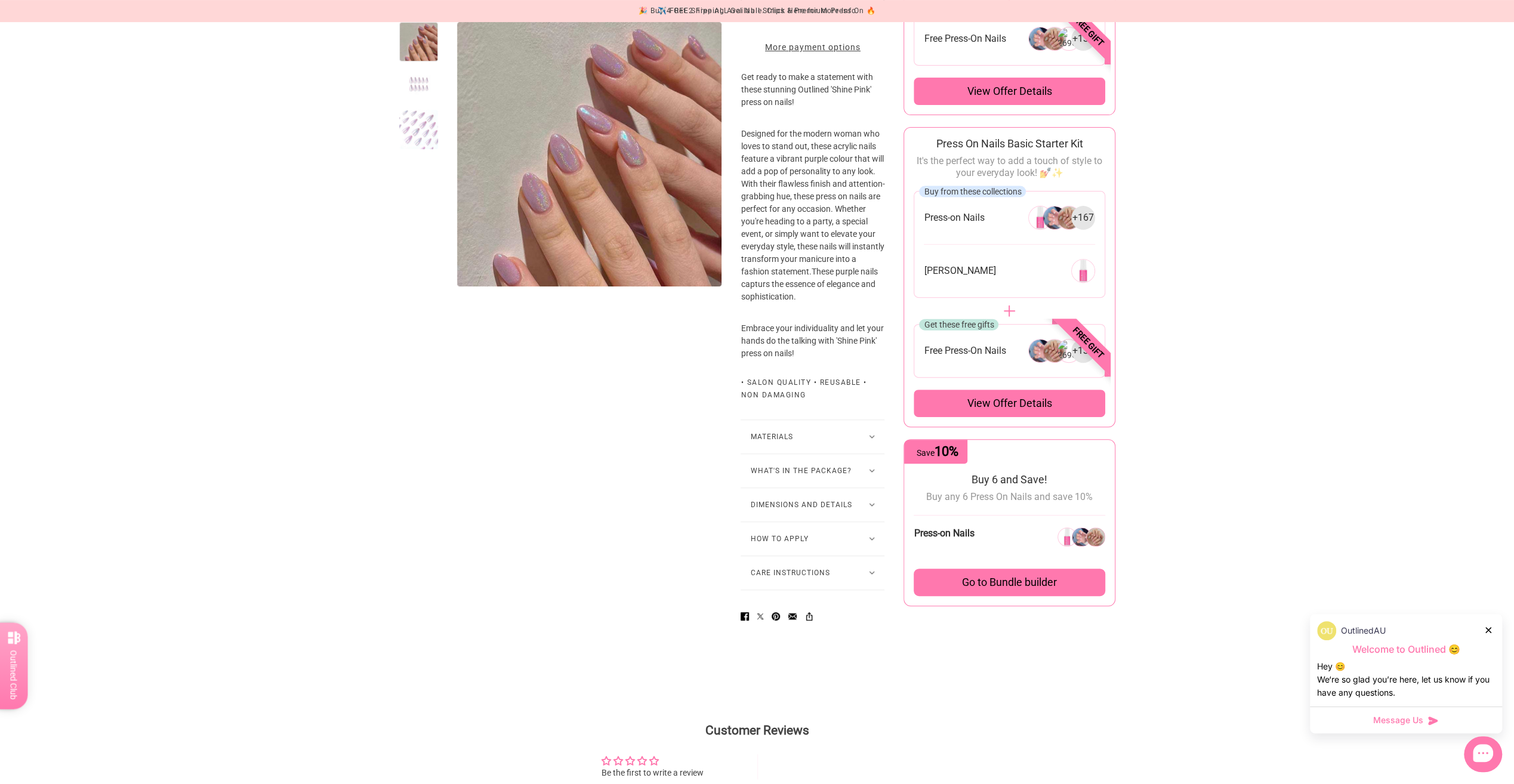
click at [778, 482] on button "What's in the package?" at bounding box center [812, 471] width 144 height 33
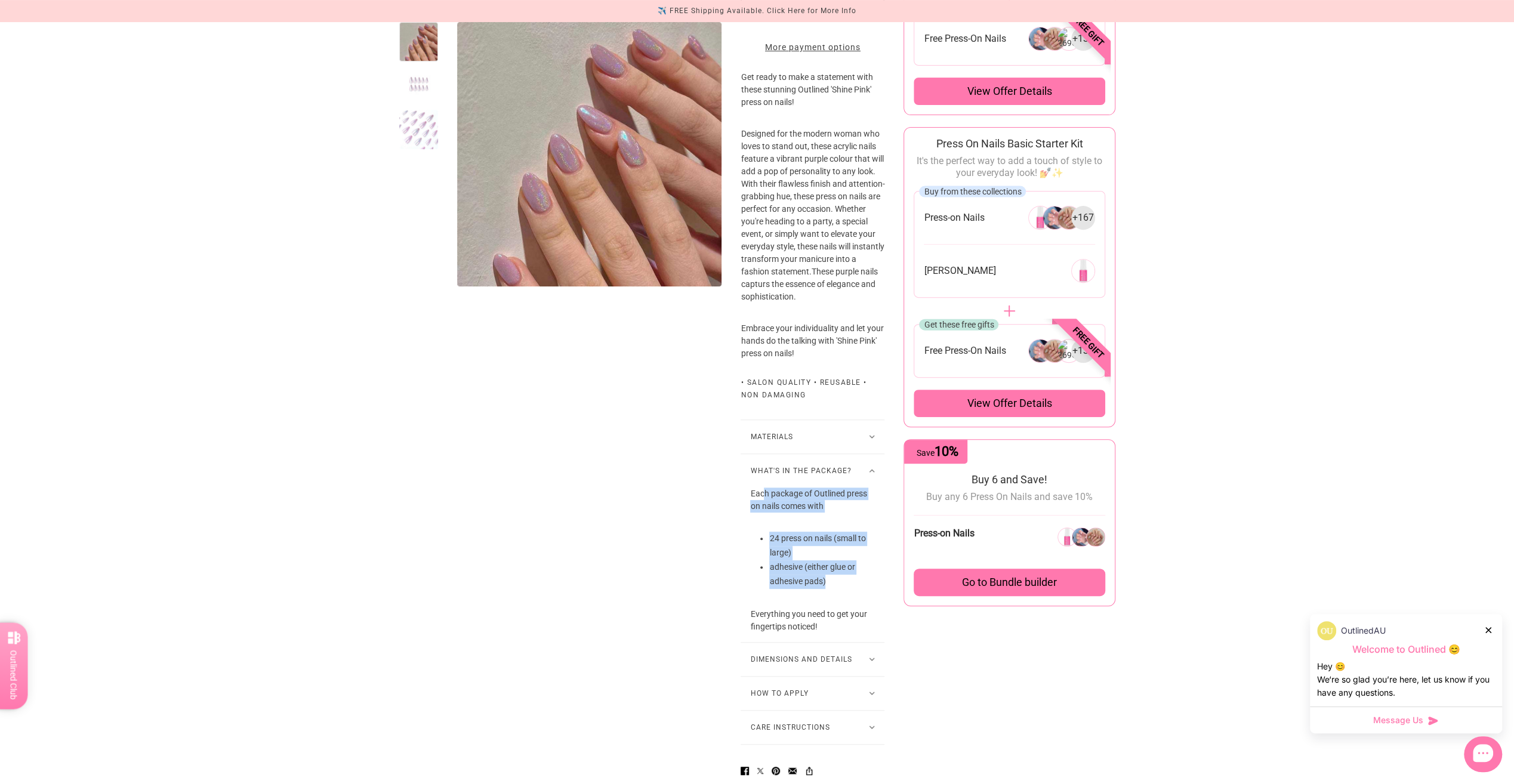
drag, startPoint x: 823, startPoint y: 592, endPoint x: 760, endPoint y: 509, distance: 104.2
click at [760, 509] on div "Each package of Outlined press on nails comes with 24 press on nails (small to …" at bounding box center [812, 564] width 144 height 154
drag, startPoint x: 760, startPoint y: 509, endPoint x: 848, endPoint y: 563, distance: 103.2
click at [848, 560] on li "24 press on nails (small to large)" at bounding box center [822, 546] width 106 height 29
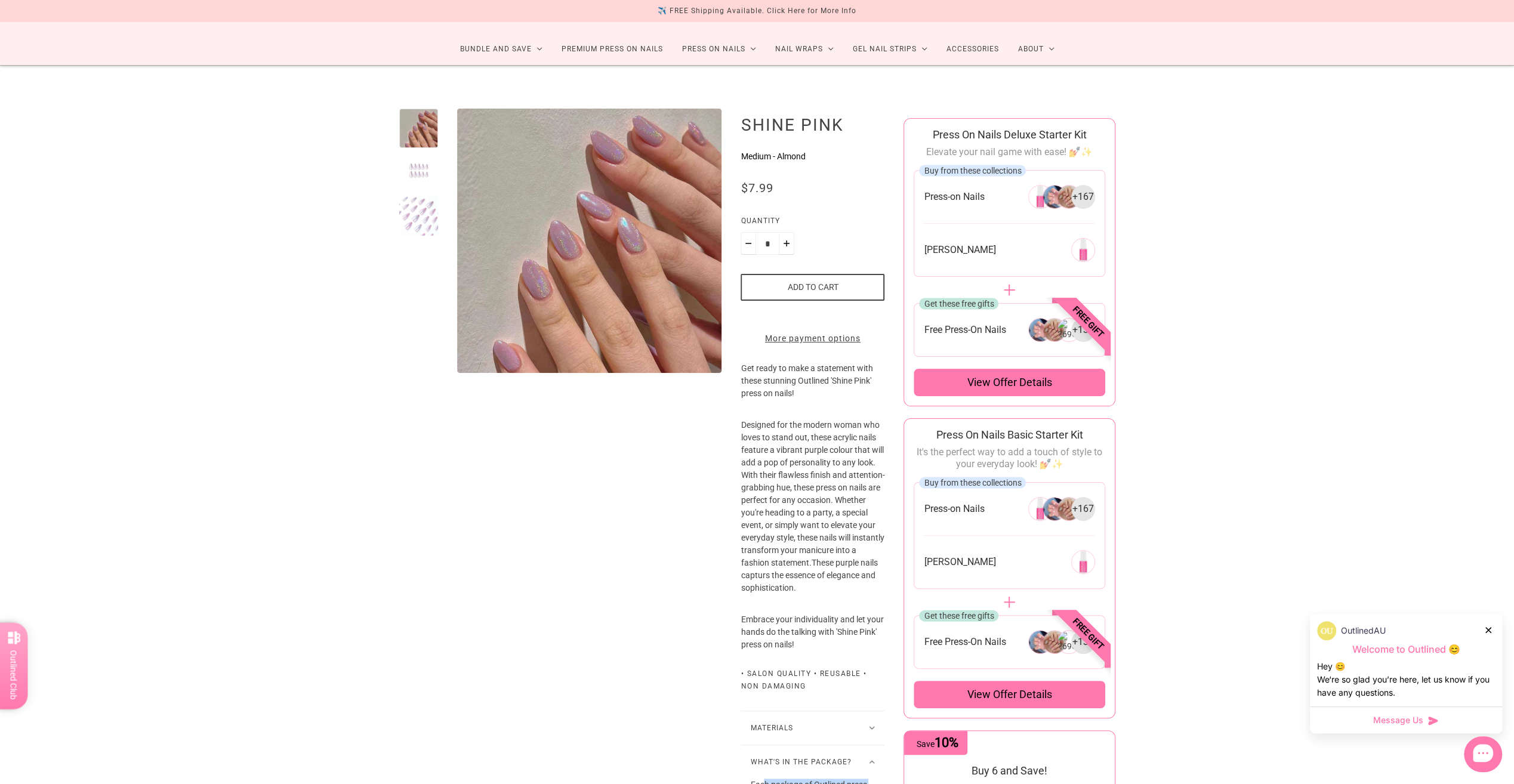
scroll to position [48, 0]
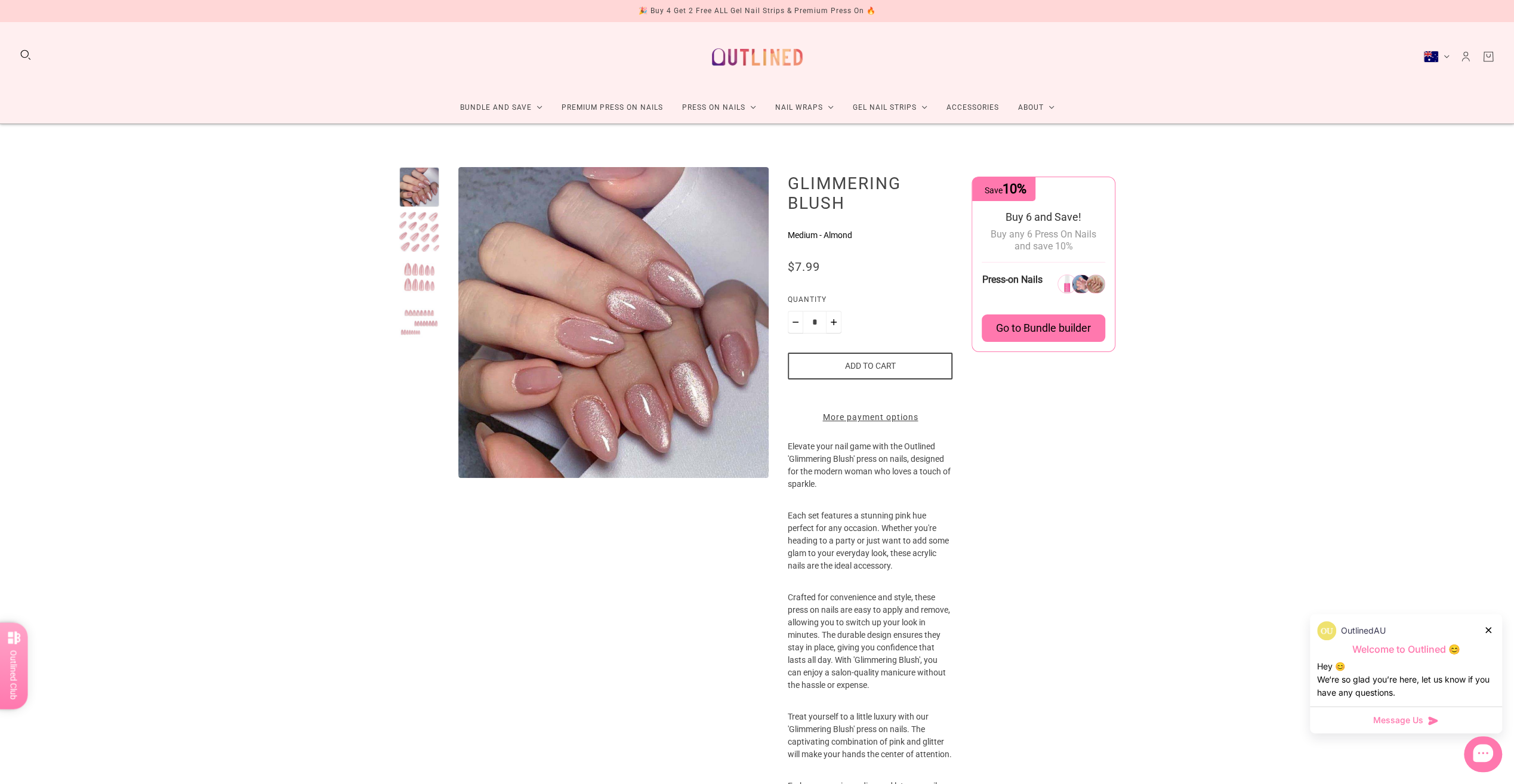
click at [1032, 327] on span "Go to Bundle builder" at bounding box center [1044, 328] width 95 height 13
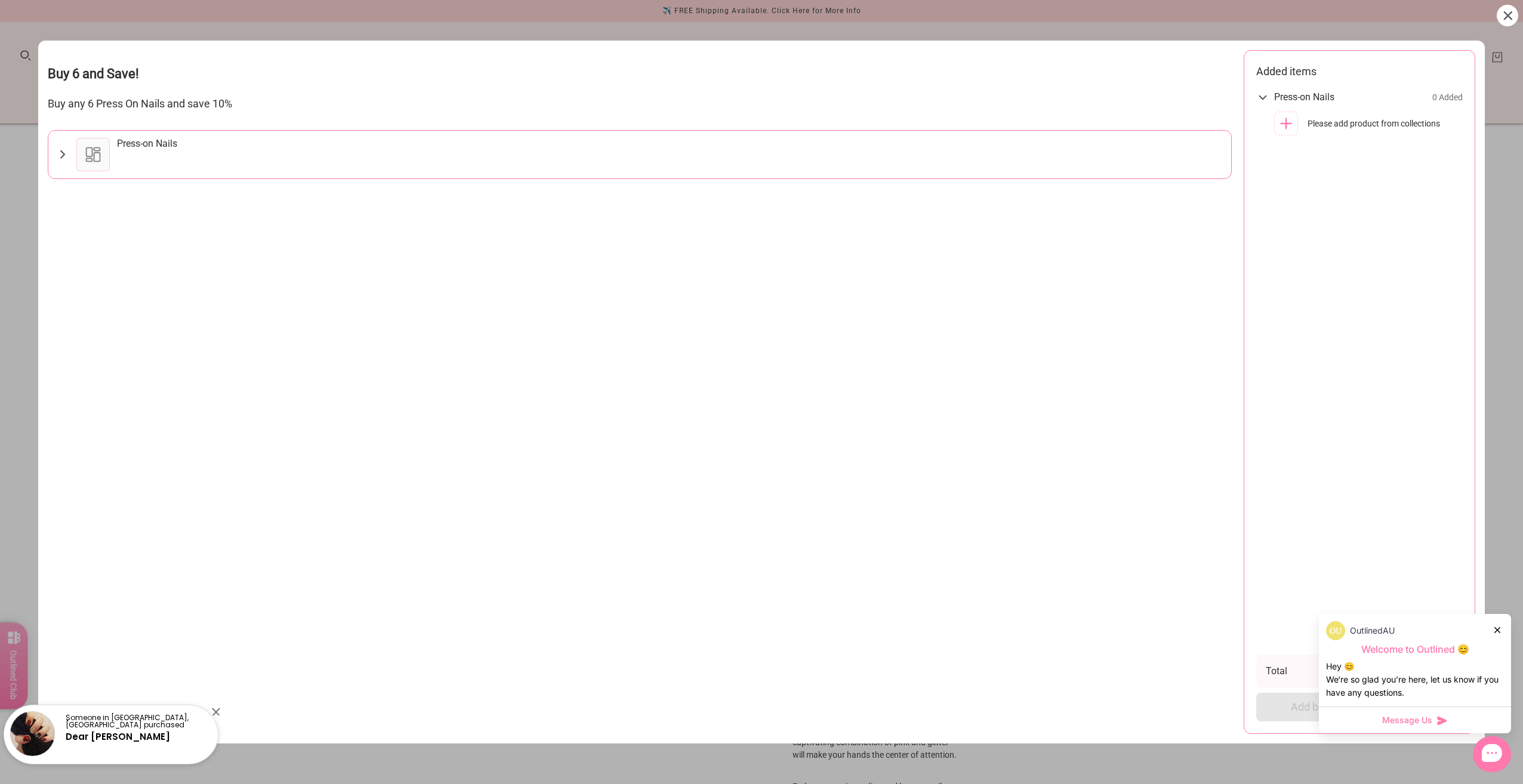
click at [65, 147] on icon at bounding box center [63, 154] width 14 height 14
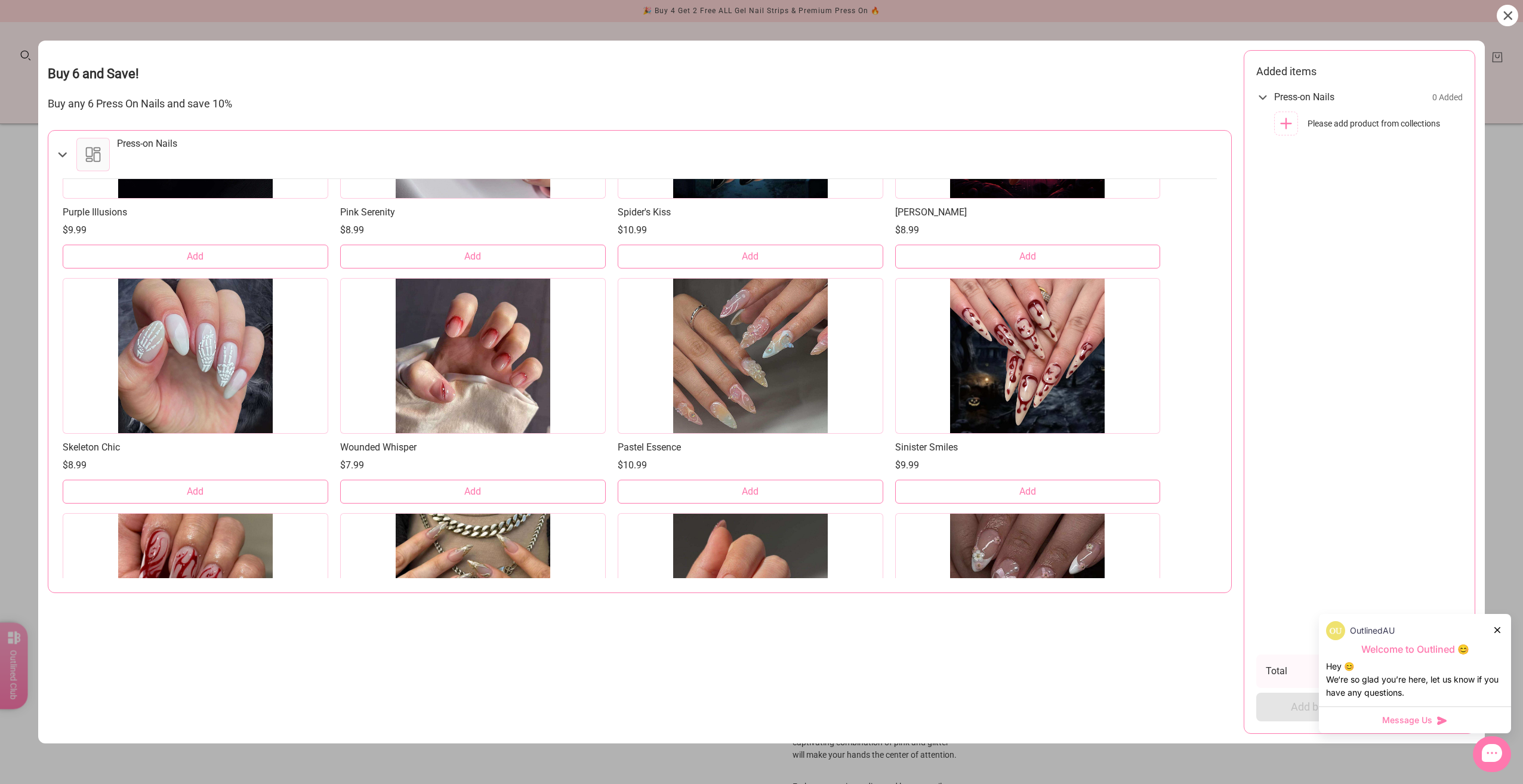
scroll to position [6923, 0]
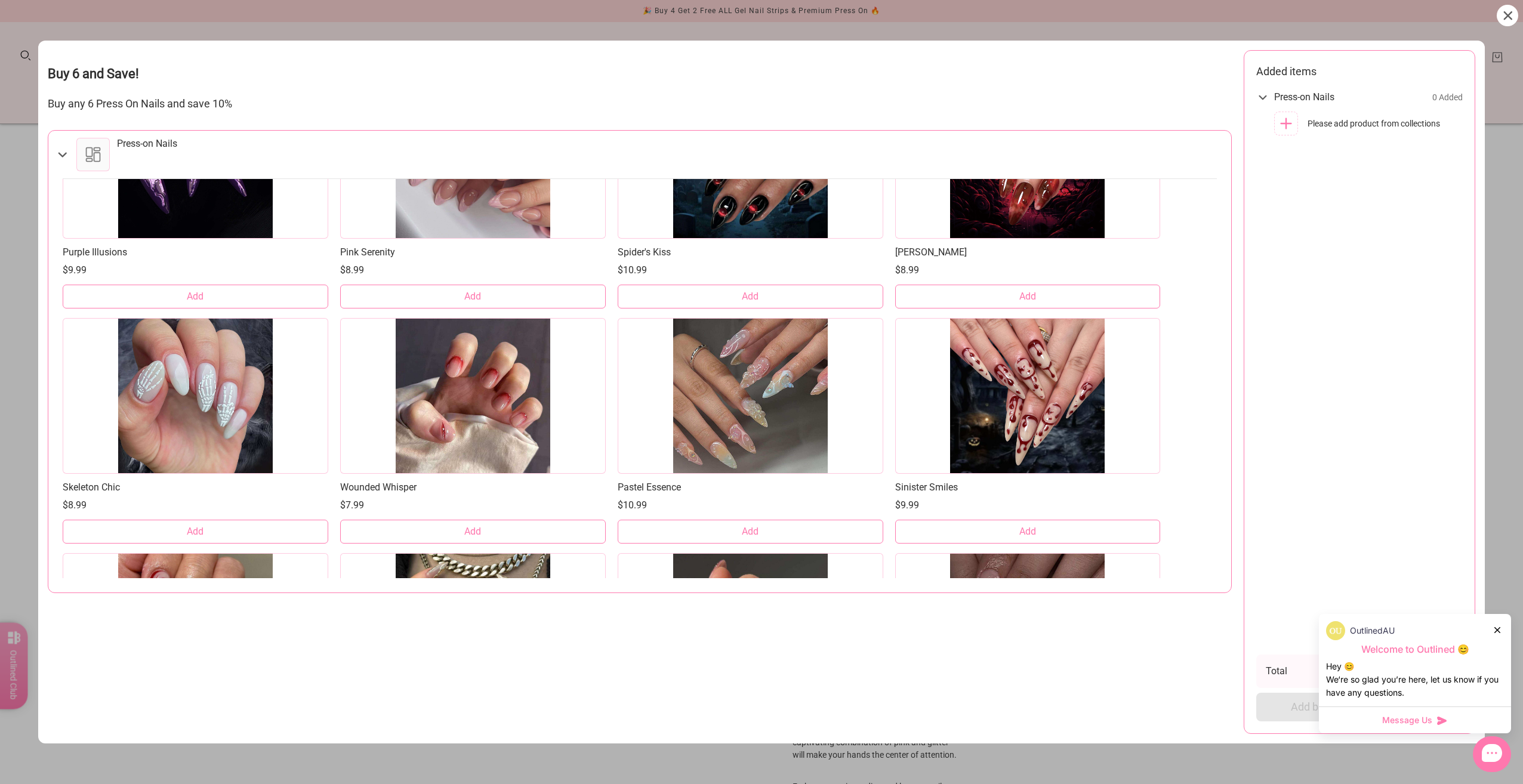
click at [1511, 20] on icon at bounding box center [1508, 16] width 9 height 9
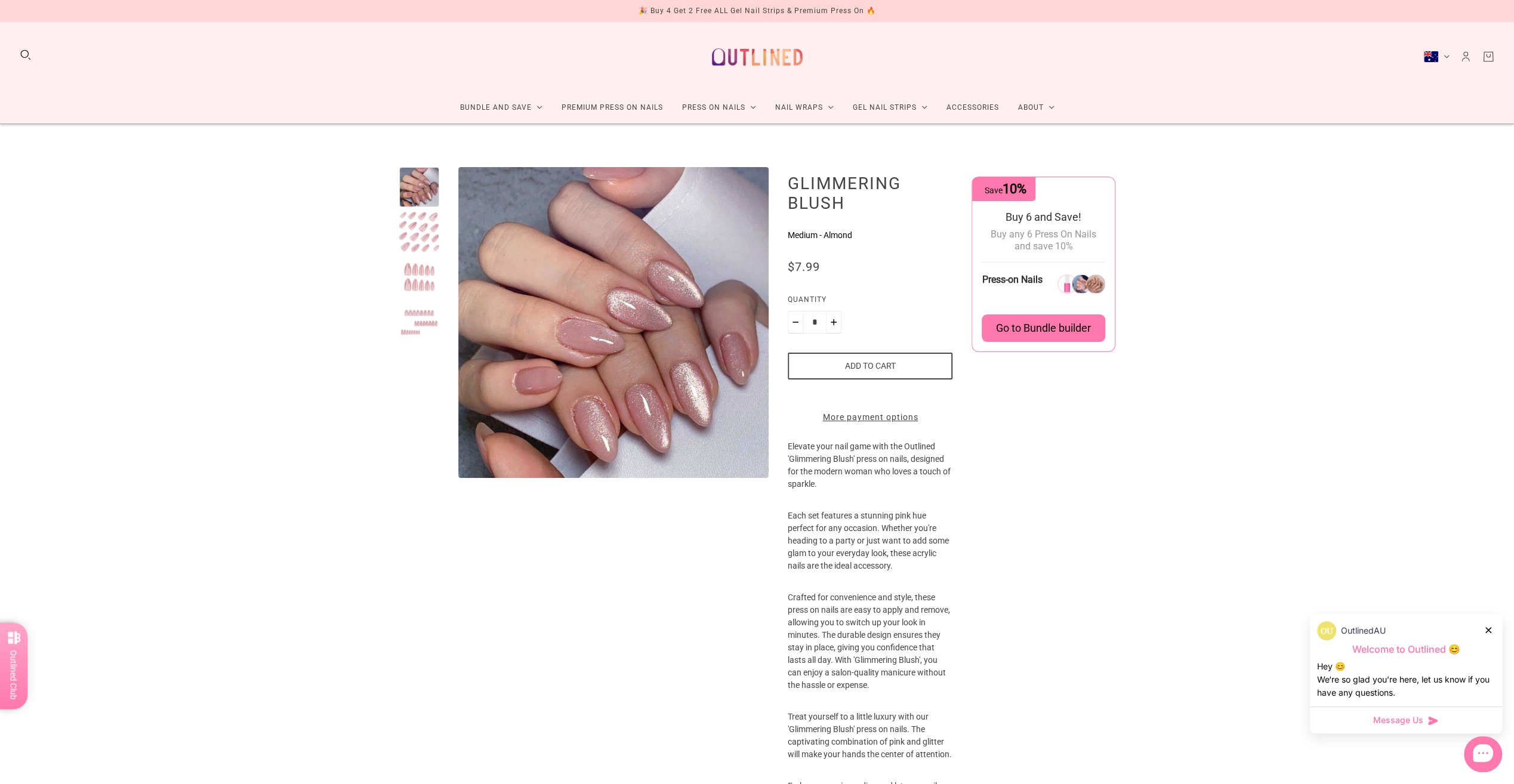
click at [1034, 333] on span "Go to Bundle builder" at bounding box center [1044, 328] width 95 height 13
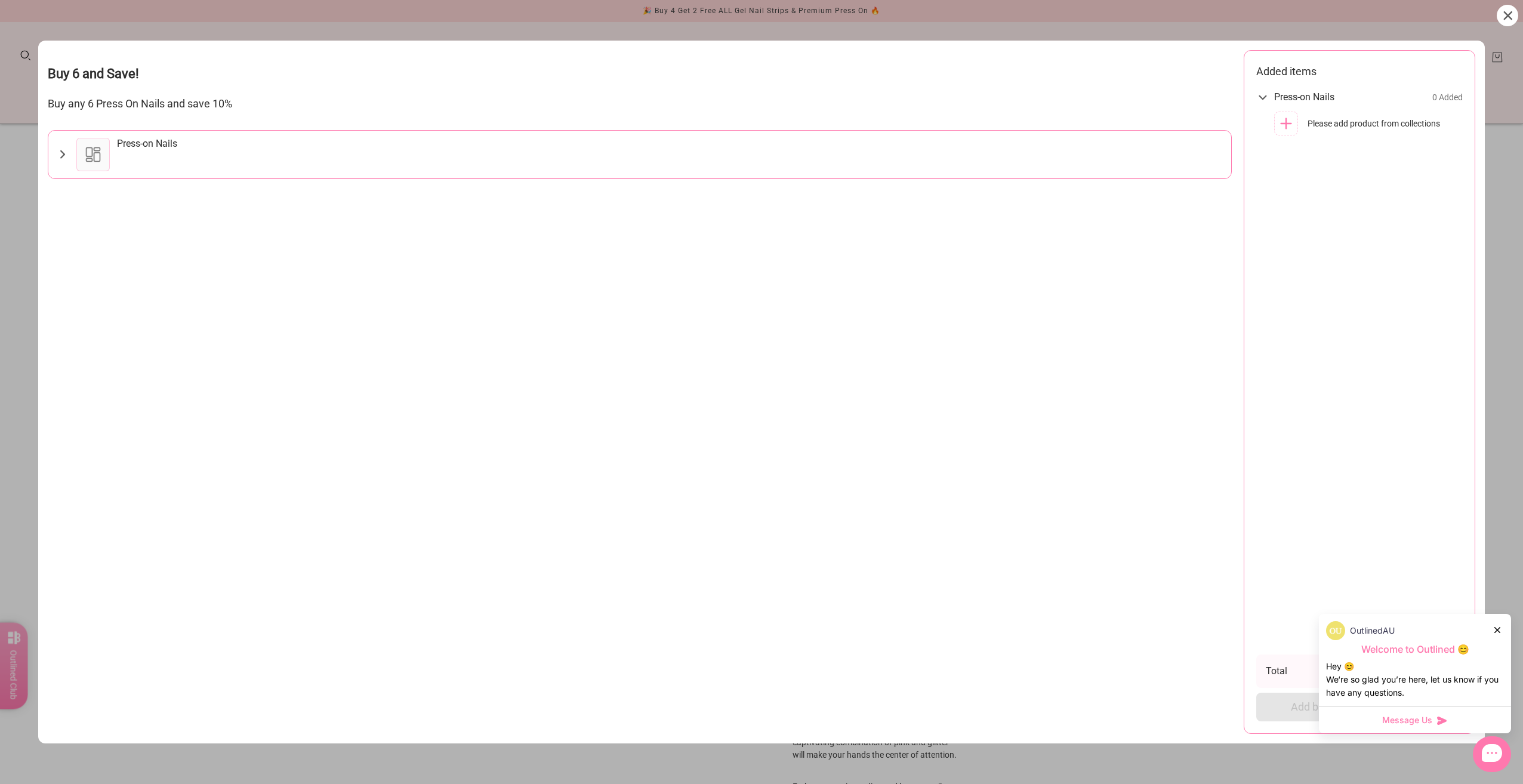
click at [60, 153] on icon at bounding box center [63, 154] width 14 height 14
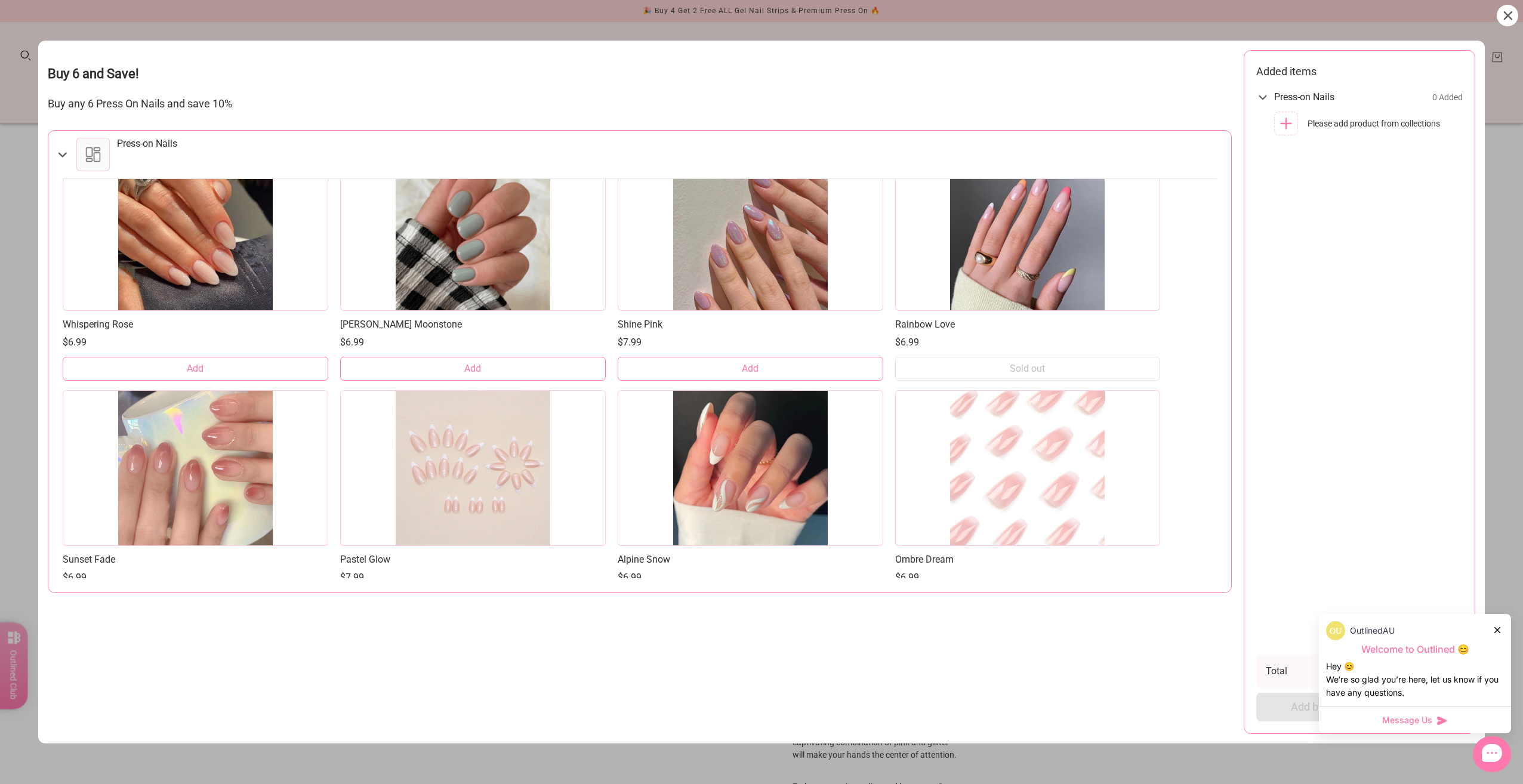
scroll to position [976, 0]
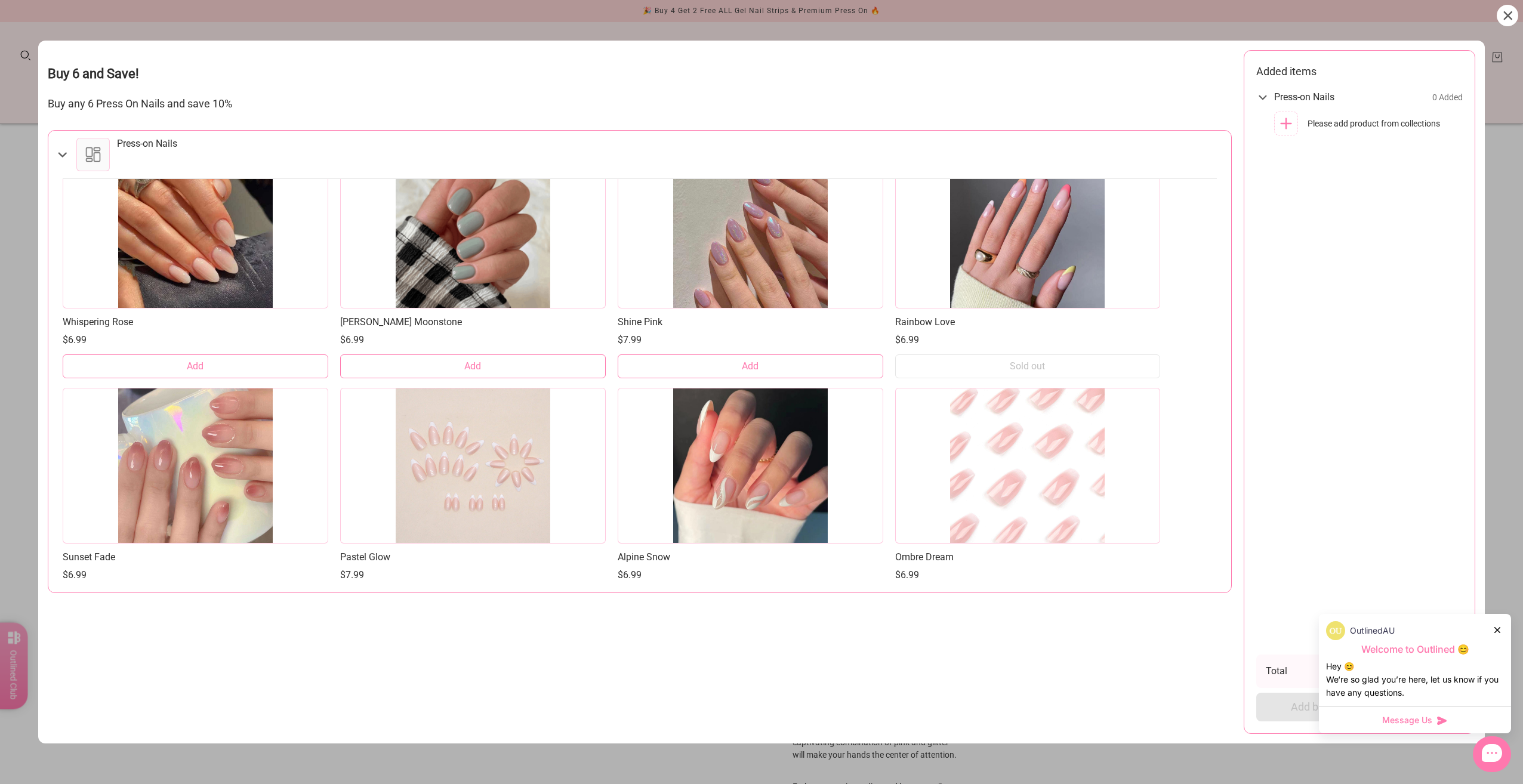
click at [742, 366] on span "Add" at bounding box center [750, 366] width 17 height 13
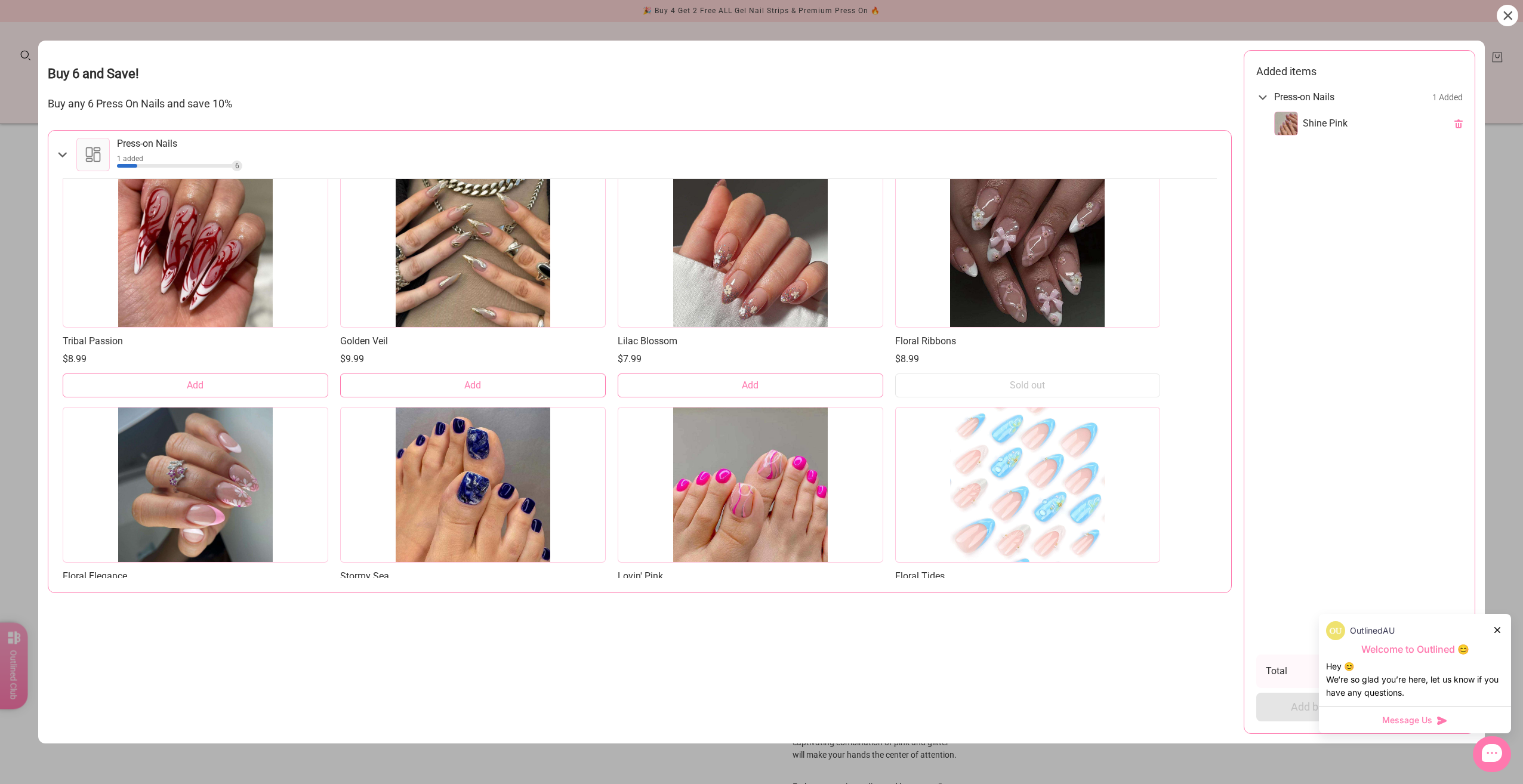
scroll to position [7325, 0]
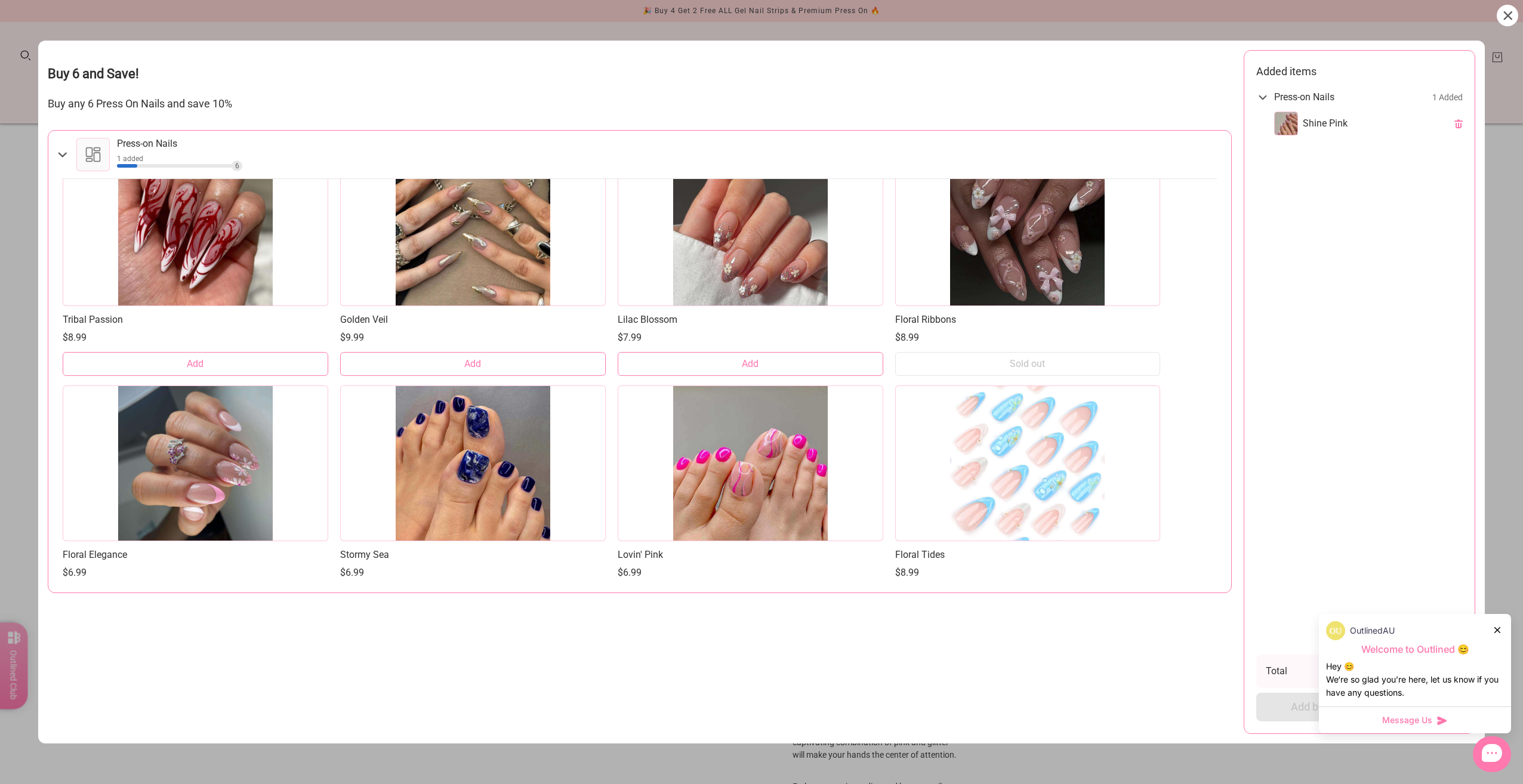
click at [805, 352] on button "Add" at bounding box center [750, 364] width 266 height 24
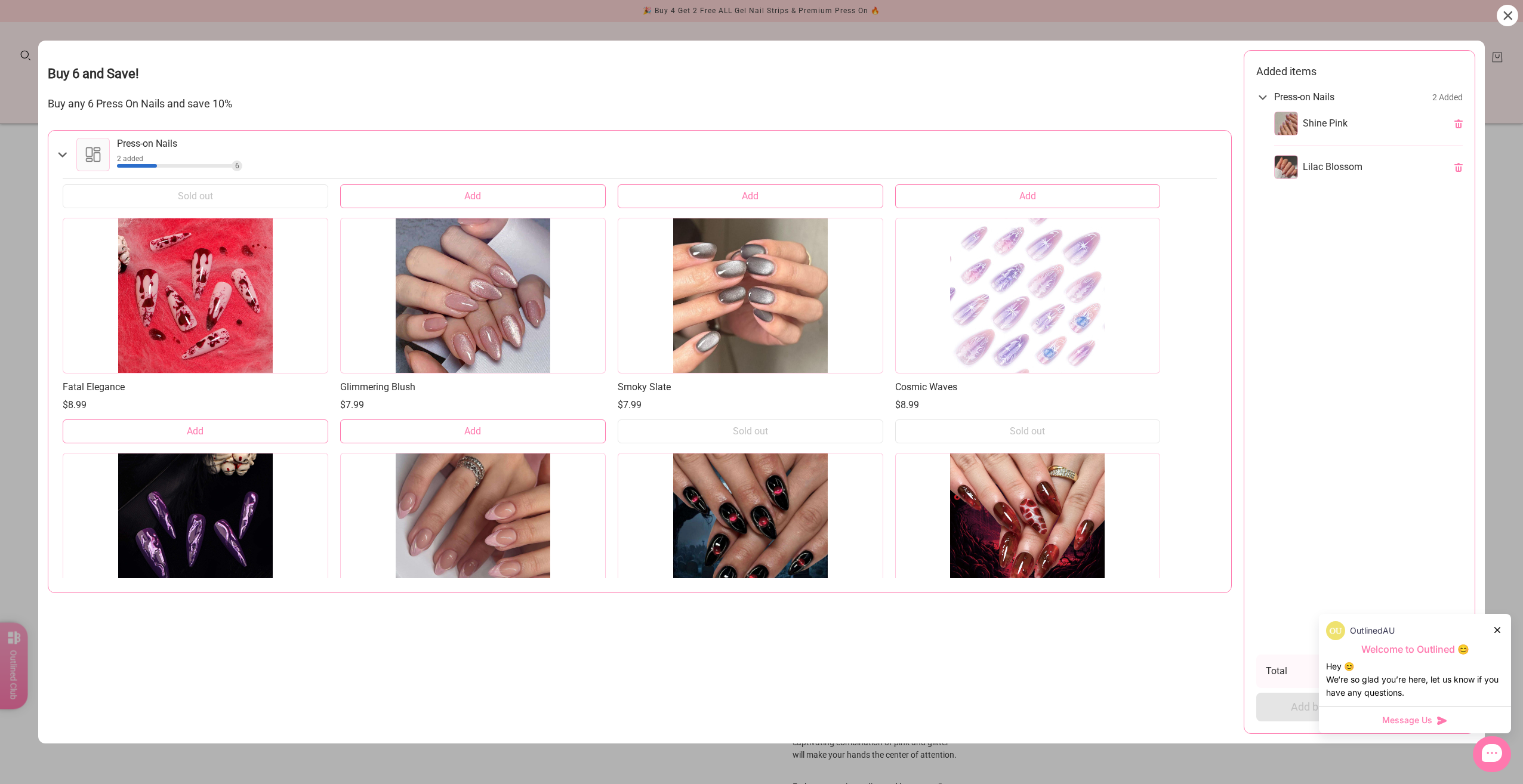
scroll to position [6547, 0]
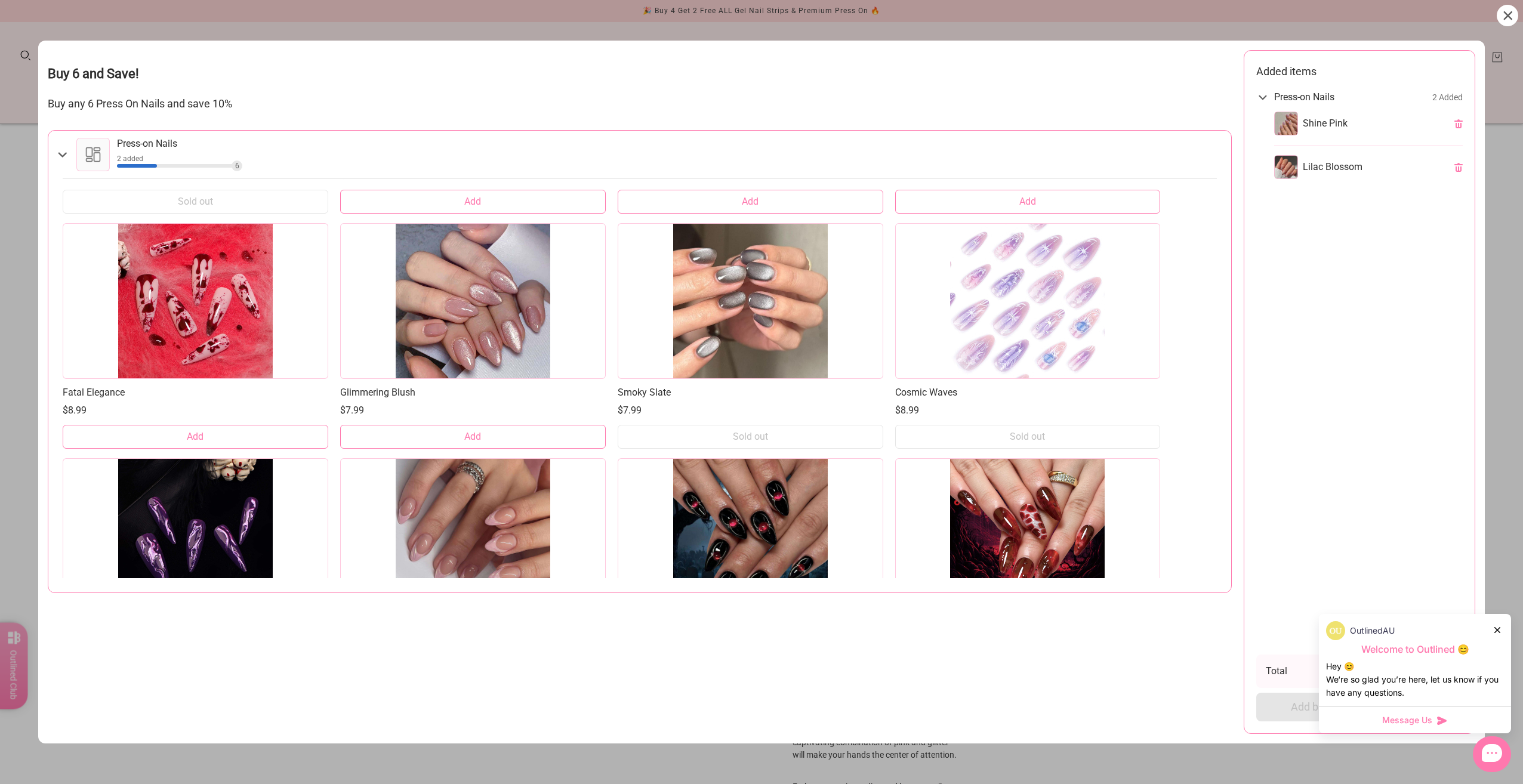
click at [556, 425] on button "Add" at bounding box center [473, 436] width 266 height 24
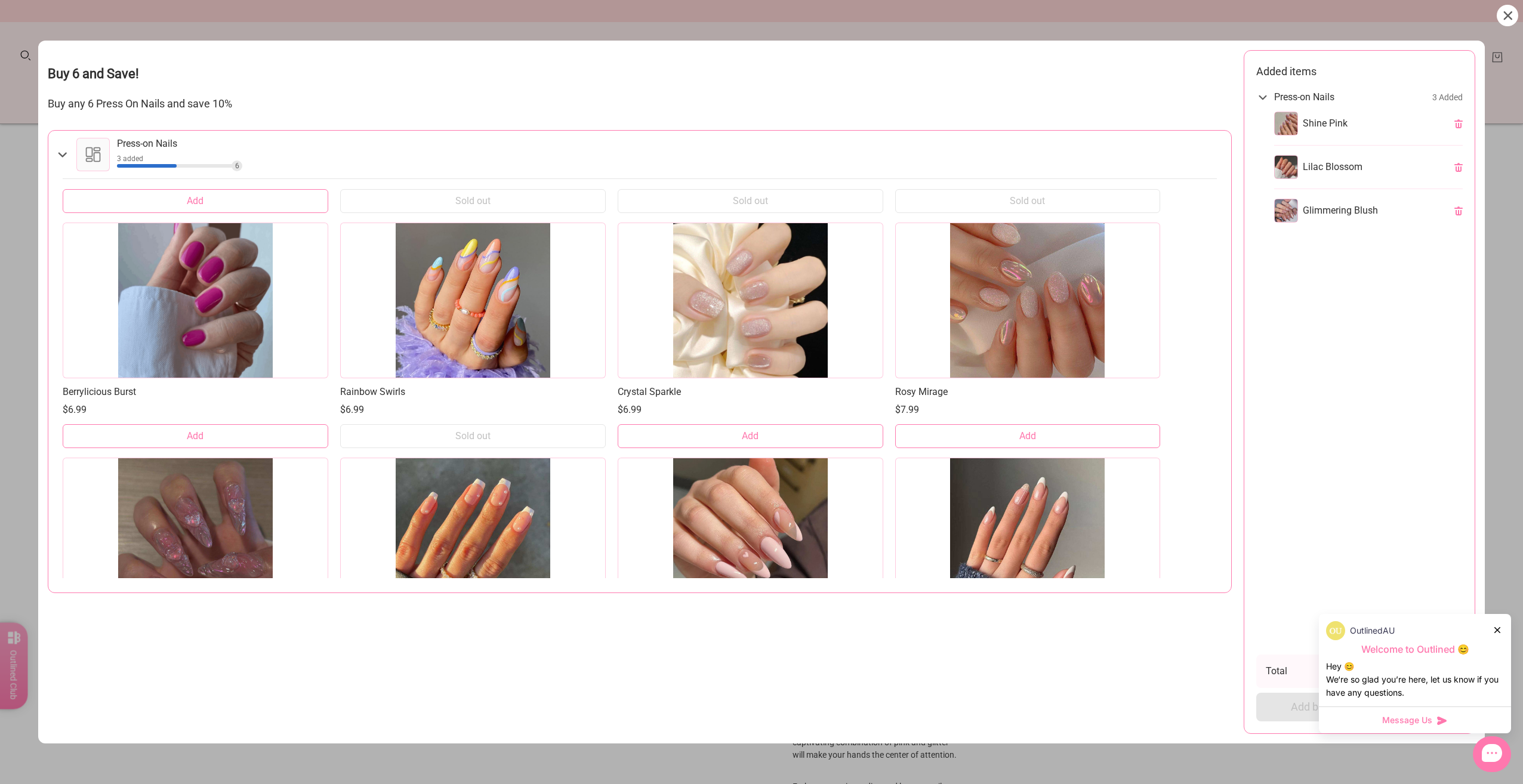
scroll to position [3246, 0]
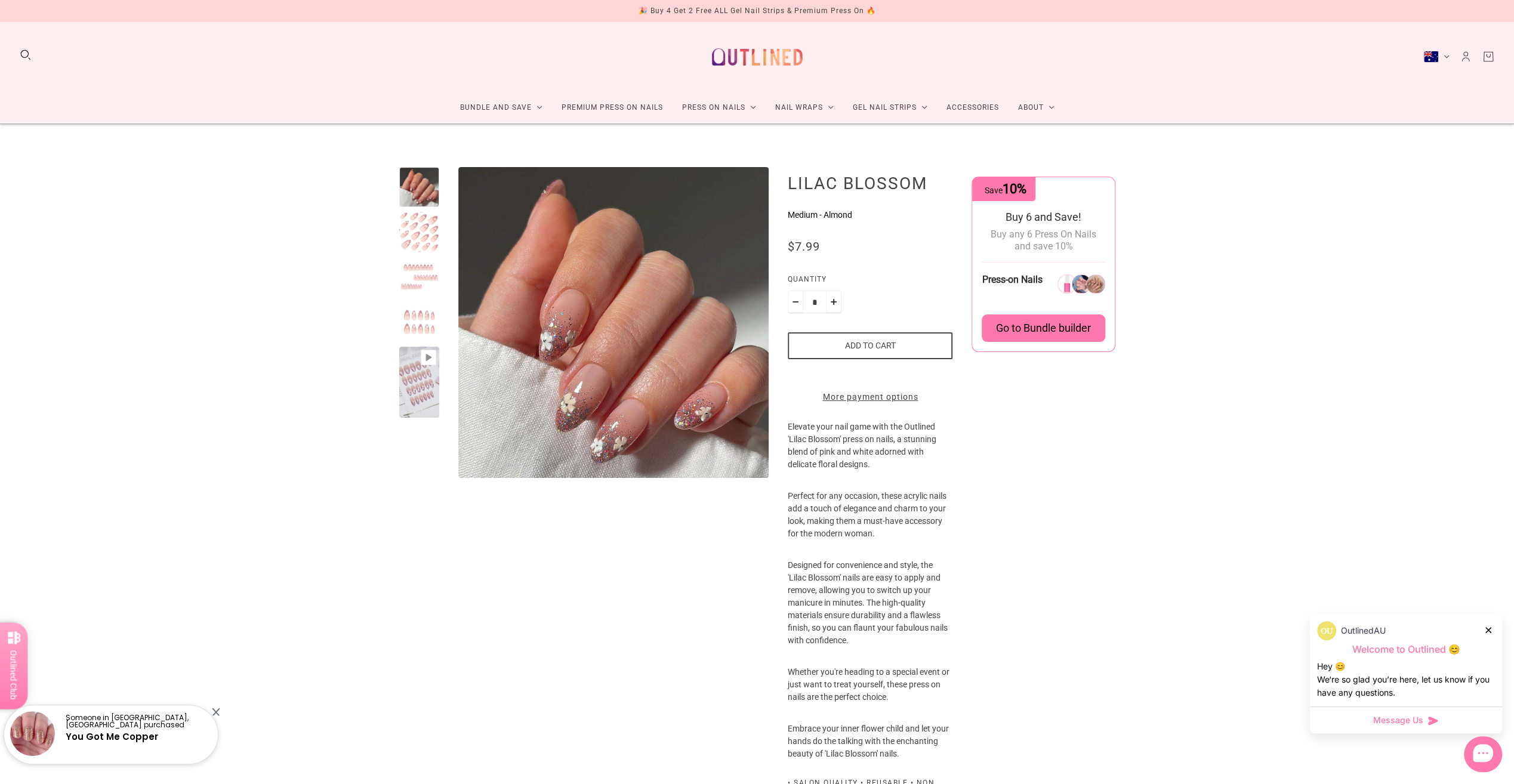
click at [422, 381] on div at bounding box center [419, 382] width 40 height 72
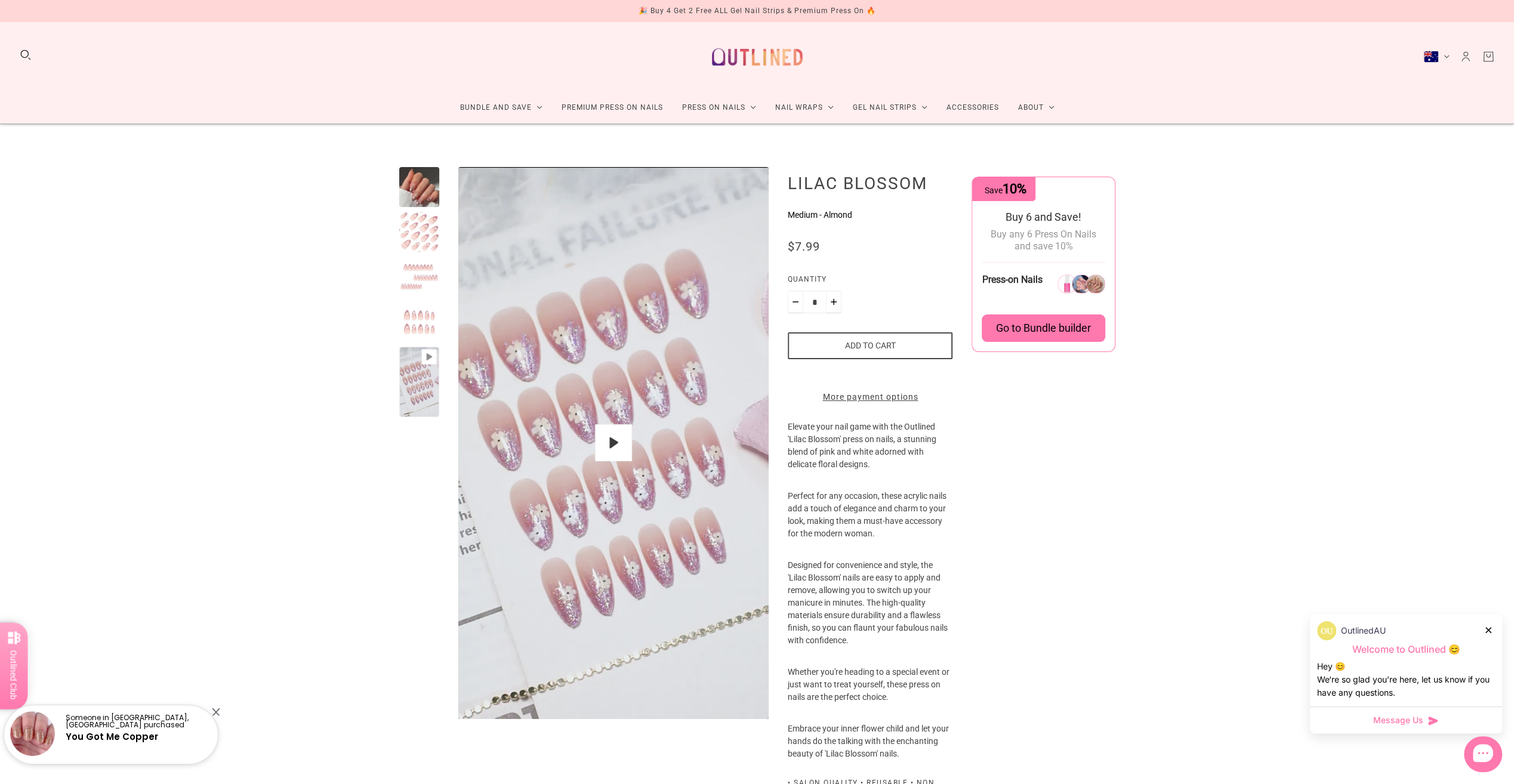
click at [425, 315] on div at bounding box center [419, 322] width 40 height 40
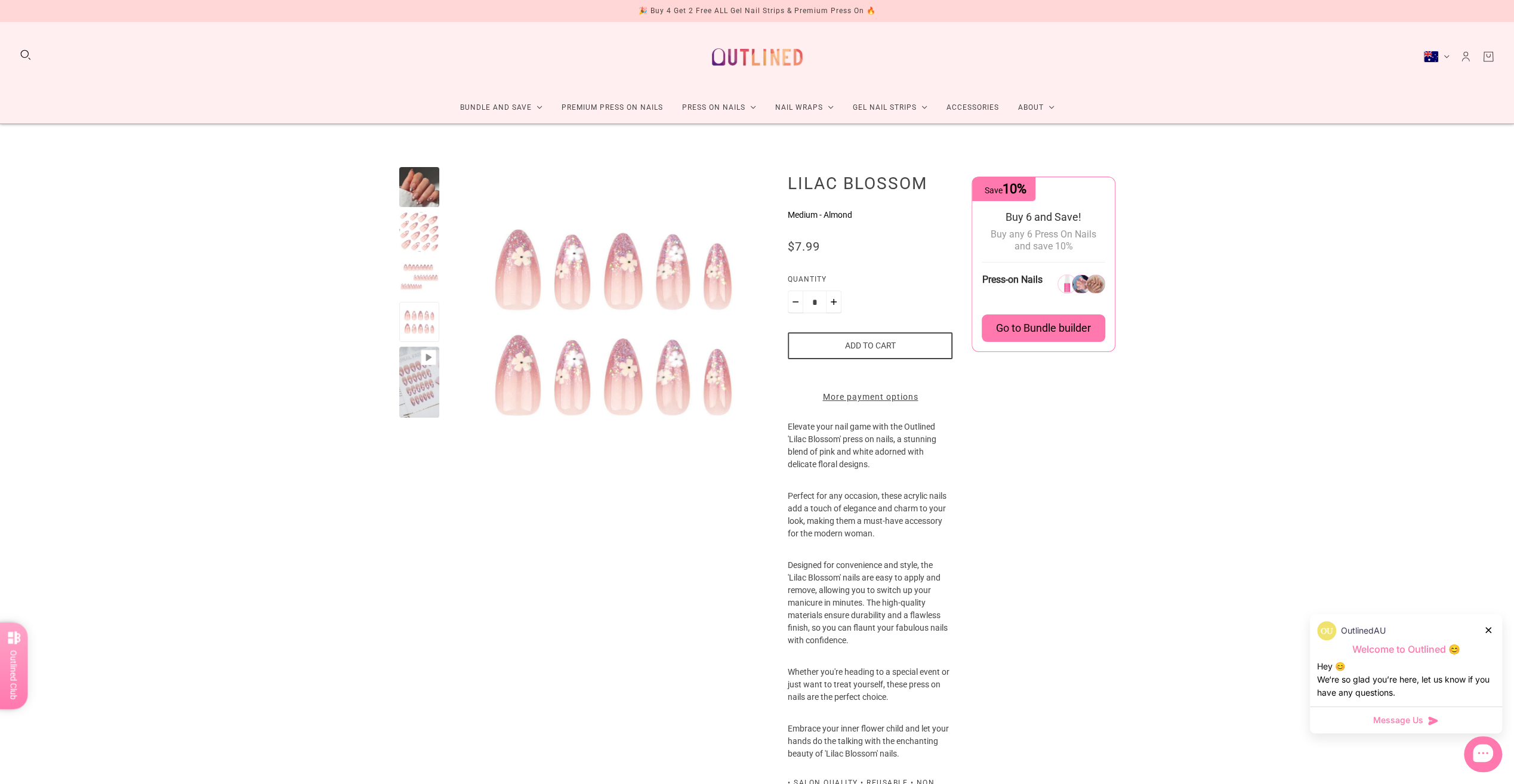
click at [416, 184] on div at bounding box center [419, 187] width 40 height 40
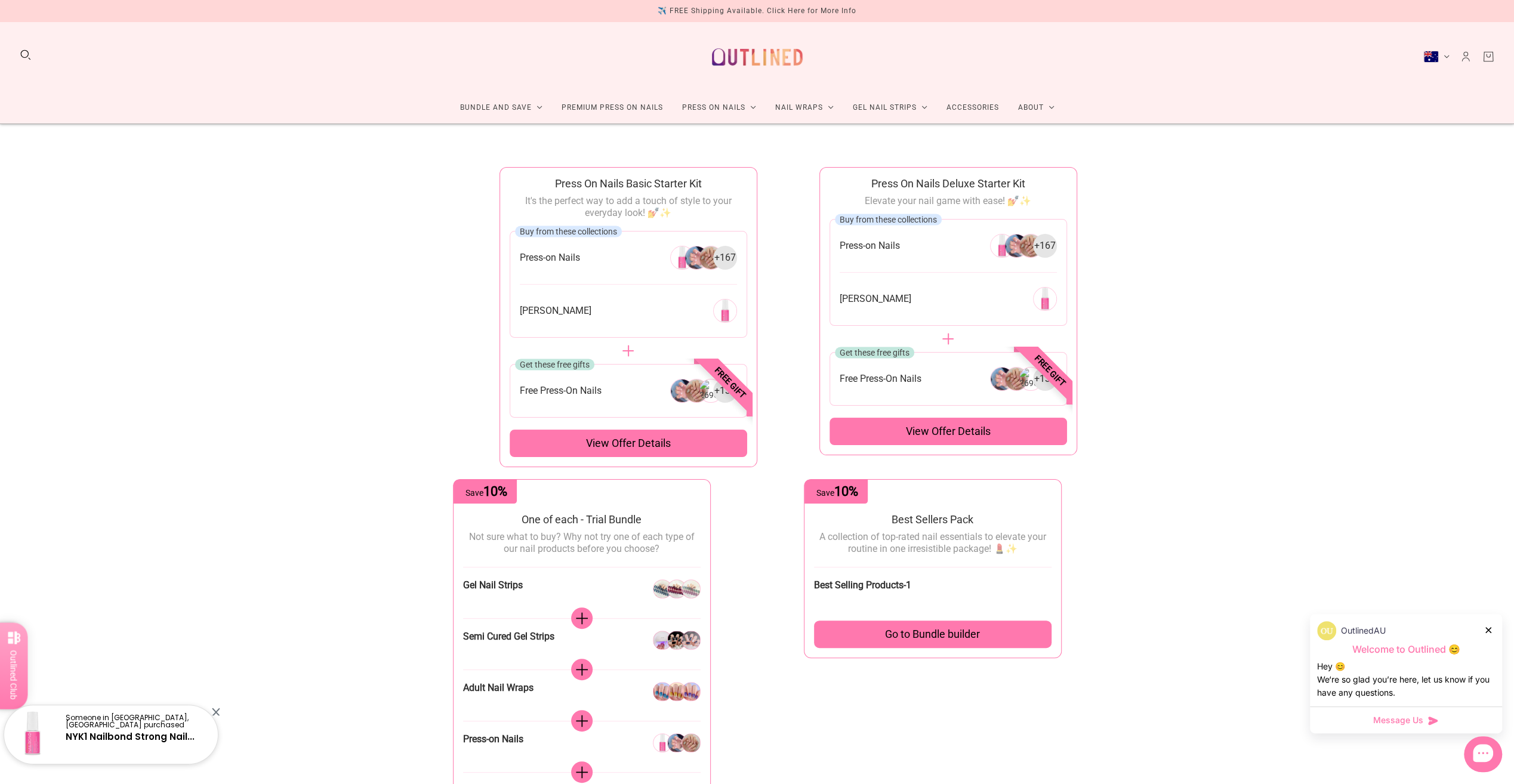
click at [887, 640] on div "Go to Bundle builder" at bounding box center [933, 634] width 238 height 28
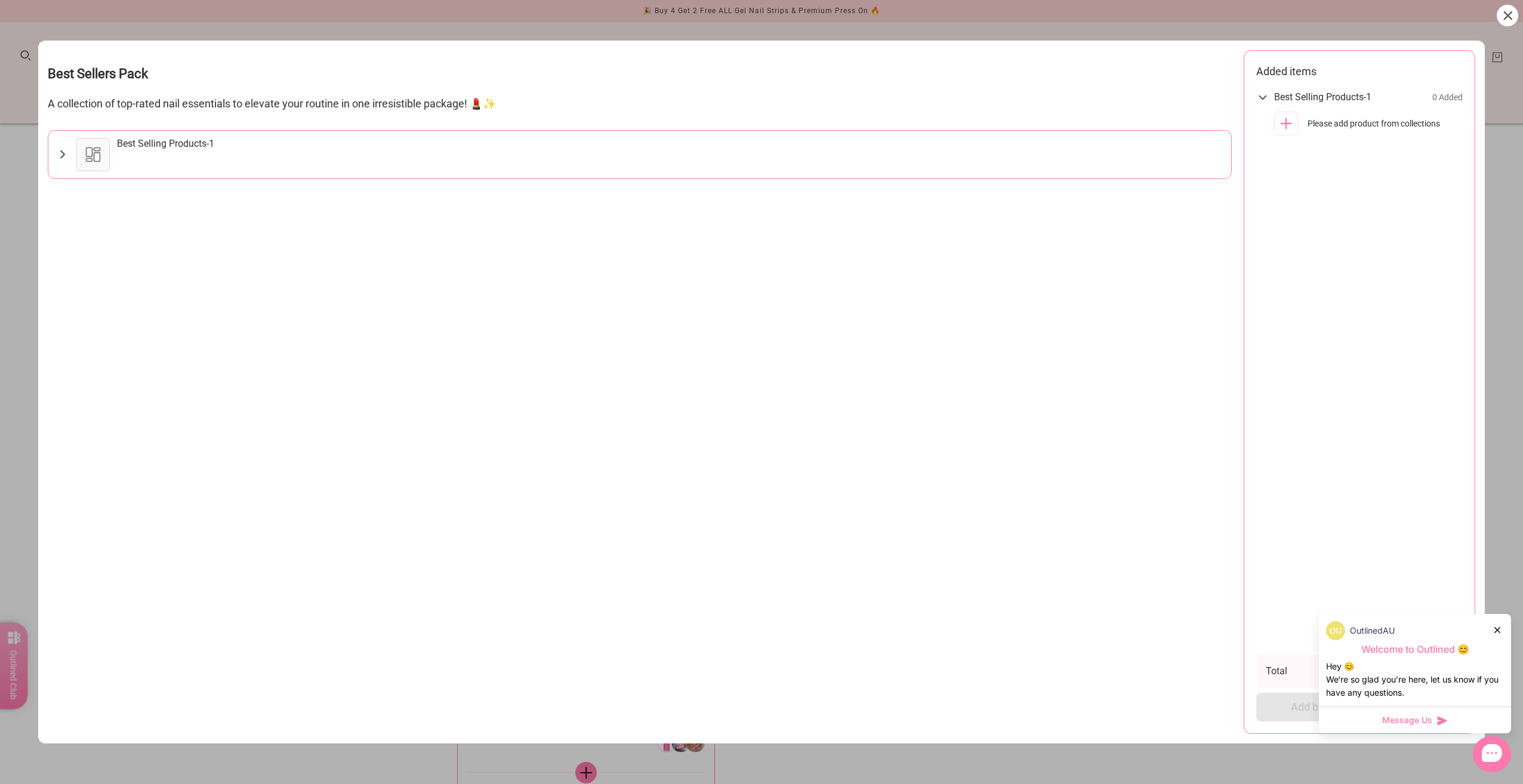
click at [58, 150] on icon at bounding box center [63, 154] width 14 height 14
drag, startPoint x: 61, startPoint y: 152, endPoint x: 164, endPoint y: 152, distance: 103.0
click at [61, 152] on icon at bounding box center [63, 154] width 14 height 14
click at [1498, 18] on div at bounding box center [1508, 15] width 22 height 22
